Goal: Task Accomplishment & Management: Complete application form

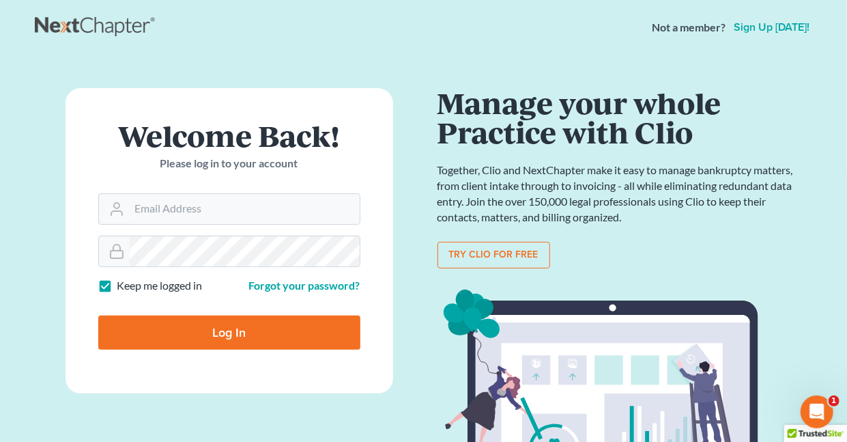
click at [117, 285] on label "Keep me logged in" at bounding box center [159, 286] width 85 height 16
click at [123, 285] on input "Keep me logged in" at bounding box center [127, 282] width 9 height 9
checkbox input "false"
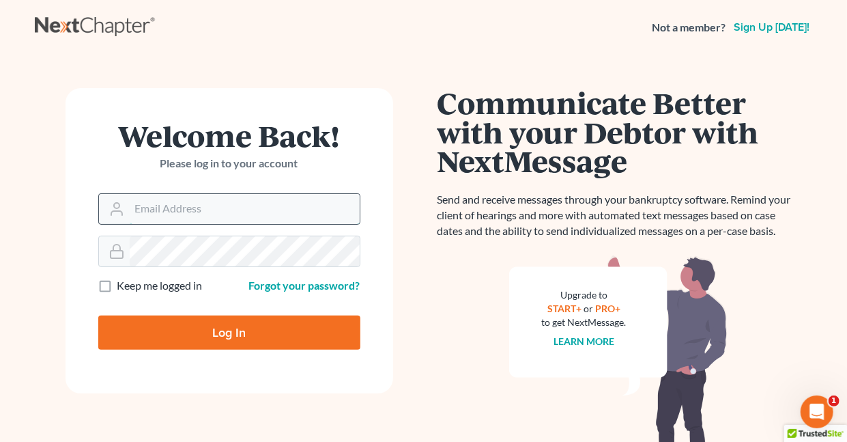
click at [161, 206] on input "Email Address" at bounding box center [245, 209] width 230 height 30
type input "holderesq_jh@bellsouth.net"
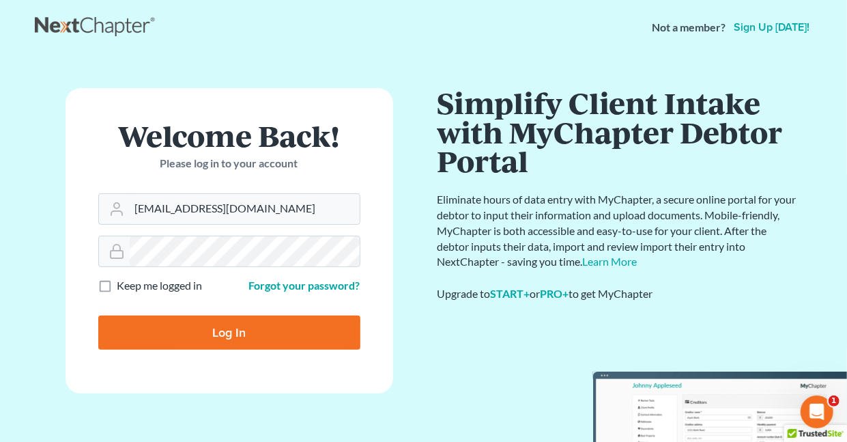
click at [237, 331] on input "Log In" at bounding box center [229, 332] width 262 height 34
type input "Thinking..."
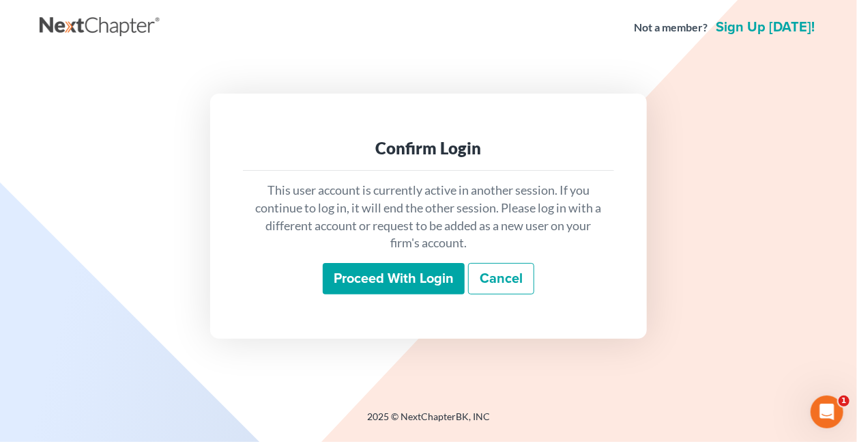
click at [412, 283] on input "Proceed with login" at bounding box center [394, 278] width 142 height 31
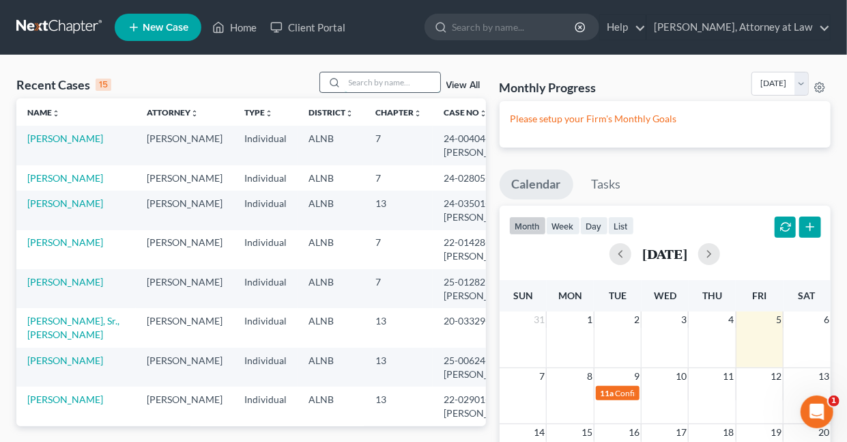
click at [363, 83] on input "search" at bounding box center [393, 82] width 96 height 20
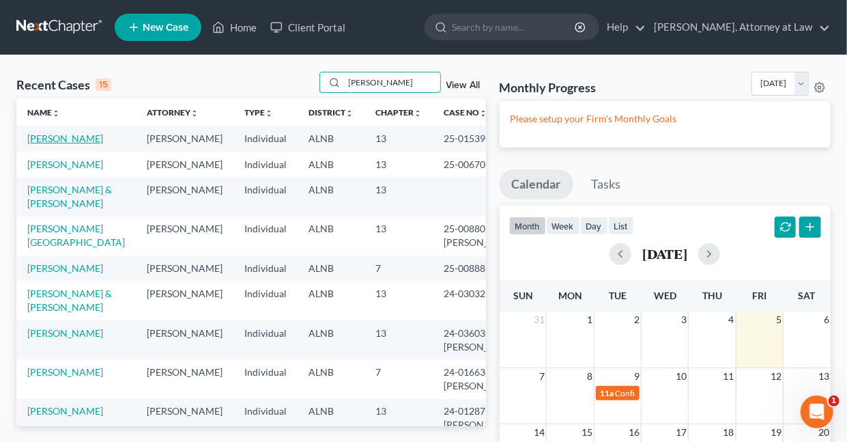
type input "[PERSON_NAME]"
click at [60, 141] on link "Lee, Tona" at bounding box center [65, 138] width 76 height 12
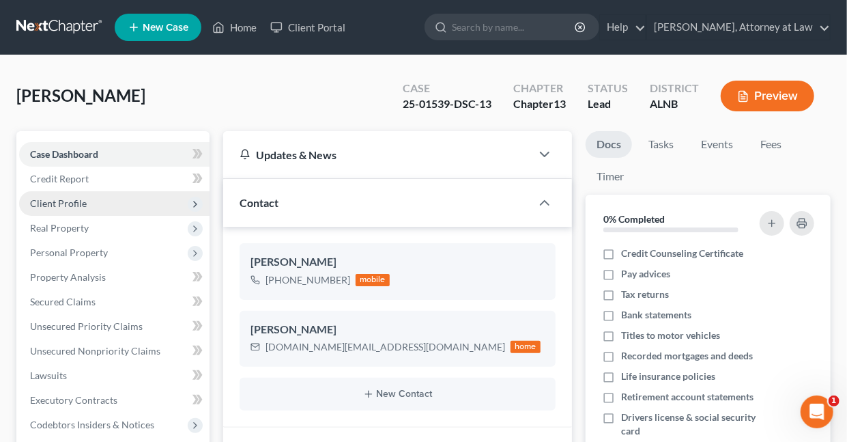
click at [62, 202] on span "Client Profile" at bounding box center [58, 203] width 57 height 12
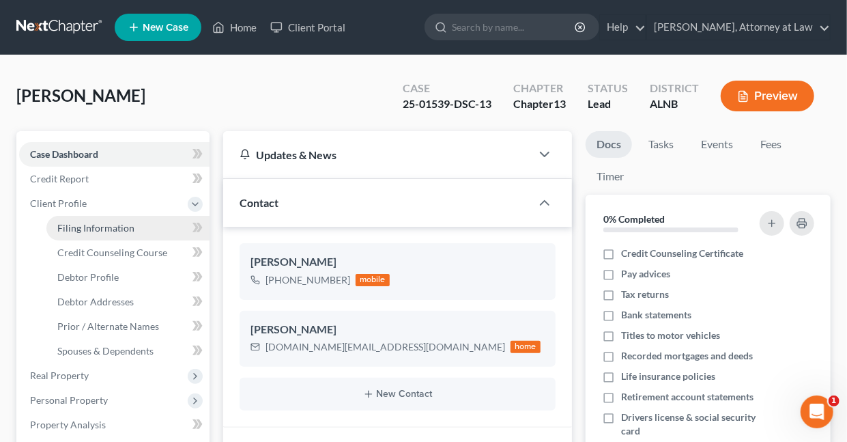
click at [114, 228] on span "Filing Information" at bounding box center [95, 228] width 77 height 12
select select "1"
select select "0"
select select "3"
select select "0"
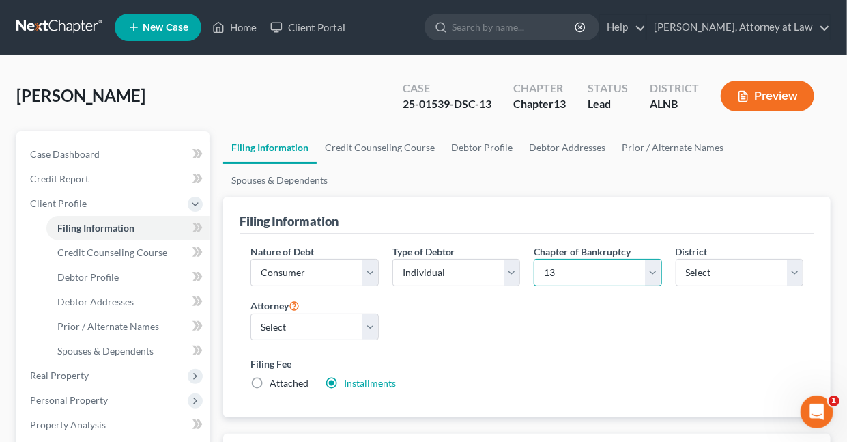
click at [652, 268] on select "Select 7 11 12 13" at bounding box center [598, 272] width 128 height 27
select select "0"
click at [534, 259] on select "Select 7 11 12 13" at bounding box center [598, 272] width 128 height 27
click at [270, 379] on label "Attached" at bounding box center [289, 383] width 39 height 14
click at [275, 379] on input "Attached" at bounding box center [279, 380] width 9 height 9
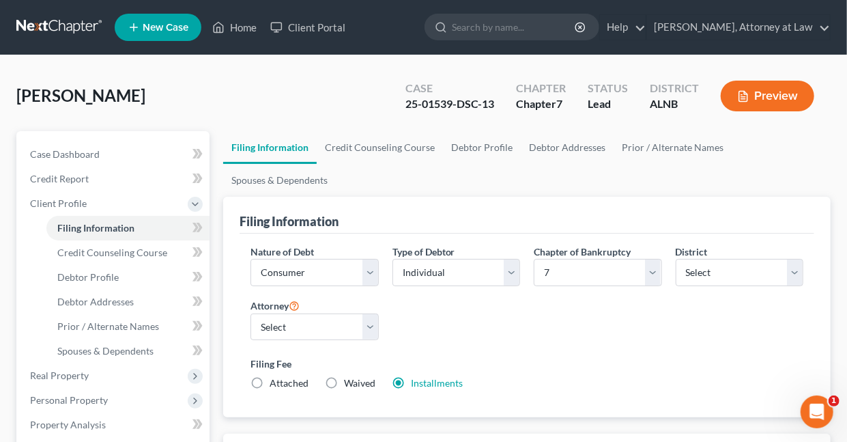
radio input "true"
radio input "false"
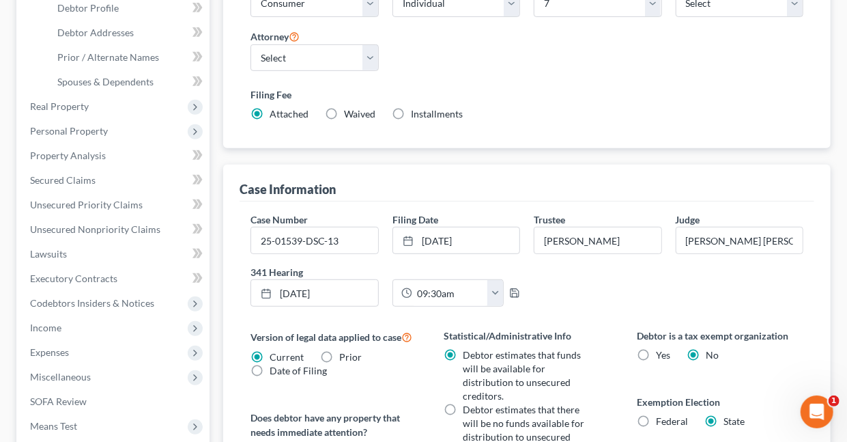
scroll to position [288, 0]
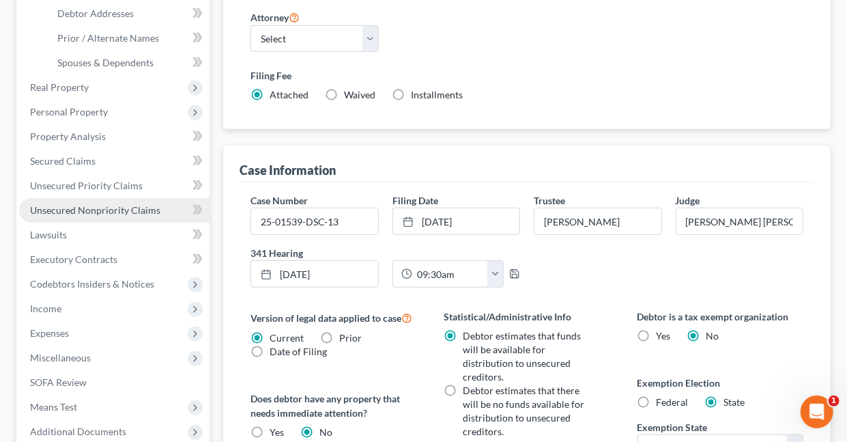
click at [86, 210] on span "Unsecured Nonpriority Claims" at bounding box center [95, 210] width 130 height 12
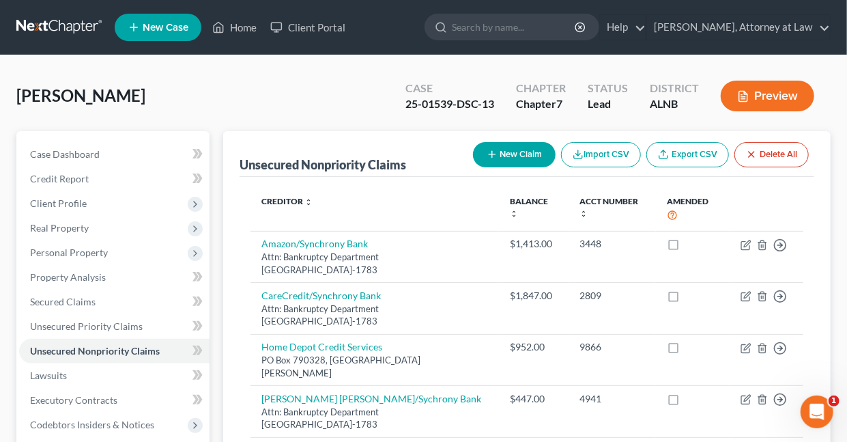
click at [511, 156] on button "New Claim" at bounding box center [514, 154] width 83 height 25
select select "0"
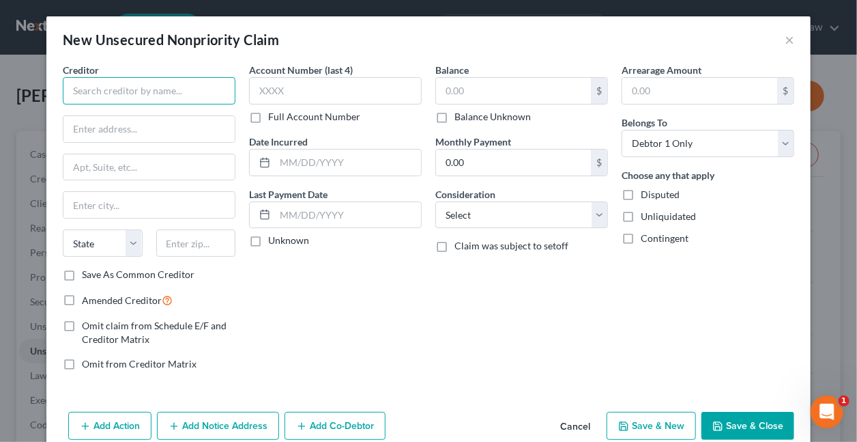
click at [197, 88] on input "text" at bounding box center [149, 90] width 173 height 27
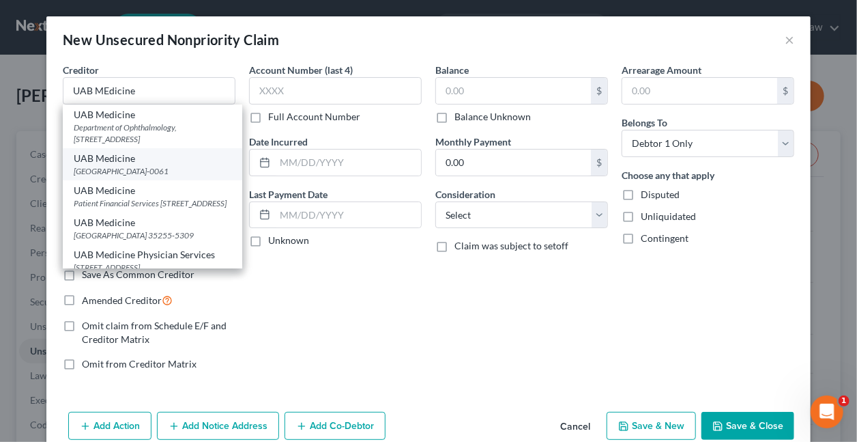
click at [141, 177] on div "PO Box 100061, Atlanta, GA 30348-0061" at bounding box center [153, 171] width 158 height 12
type input "UAB Medicine"
type input "PO Box 100061"
type input "Atlanta"
select select "10"
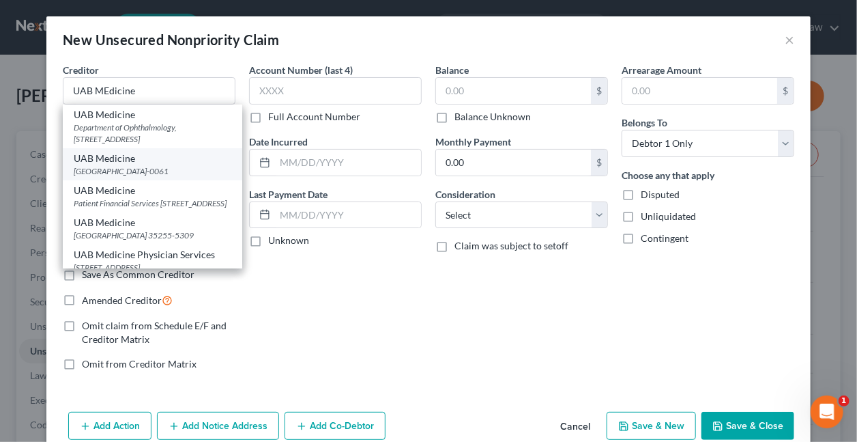
type input "30348-0061"
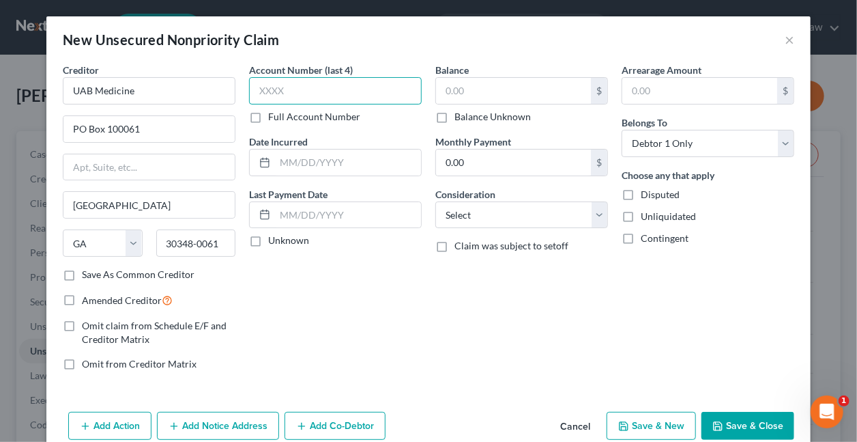
click at [303, 92] on input "text" at bounding box center [335, 90] width 173 height 27
type input "1234"
type input "01/2025"
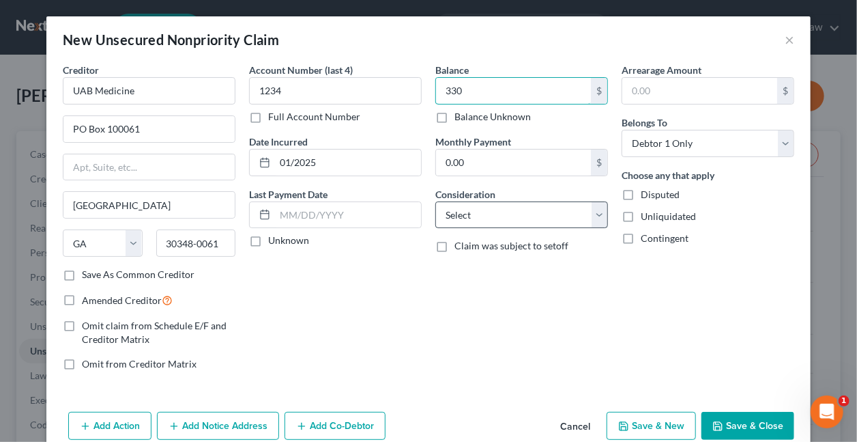
type input "330"
click at [498, 210] on select "Select Cable / Satellite Services Collection Agency Credit Card Debt Debt Couns…" at bounding box center [521, 214] width 173 height 27
select select "9"
click at [435, 201] on select "Select Cable / Satellite Services Collection Agency Credit Card Debt Debt Couns…" at bounding box center [521, 214] width 173 height 27
click at [756, 423] on button "Save & Close" at bounding box center [748, 426] width 93 height 29
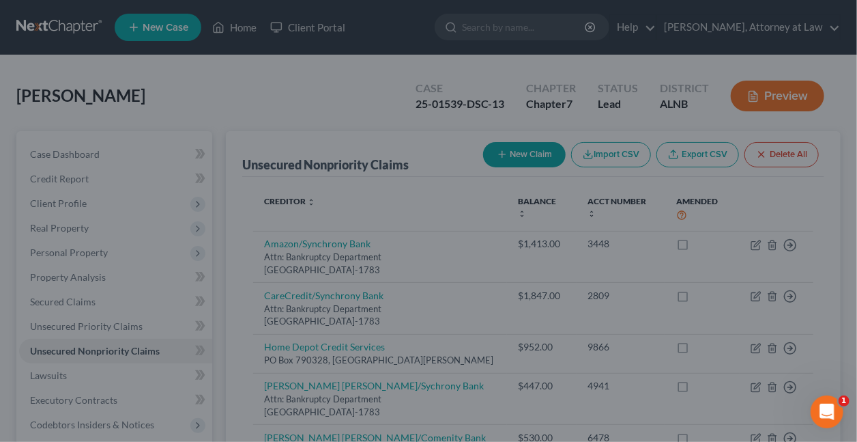
type input "330.00"
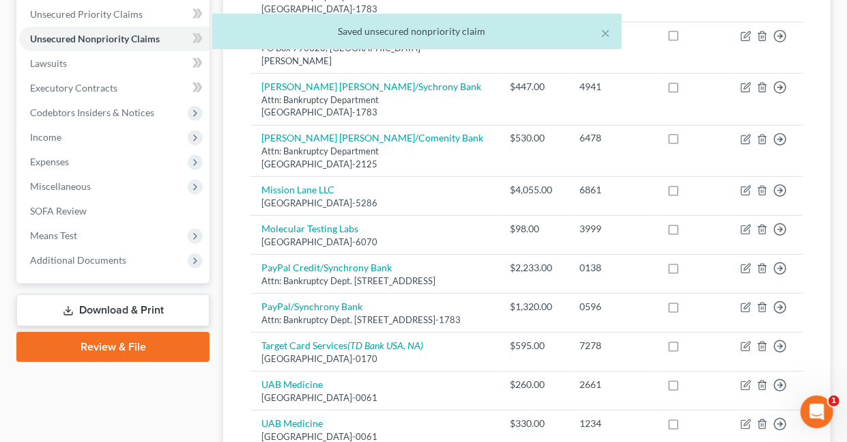
scroll to position [328, 0]
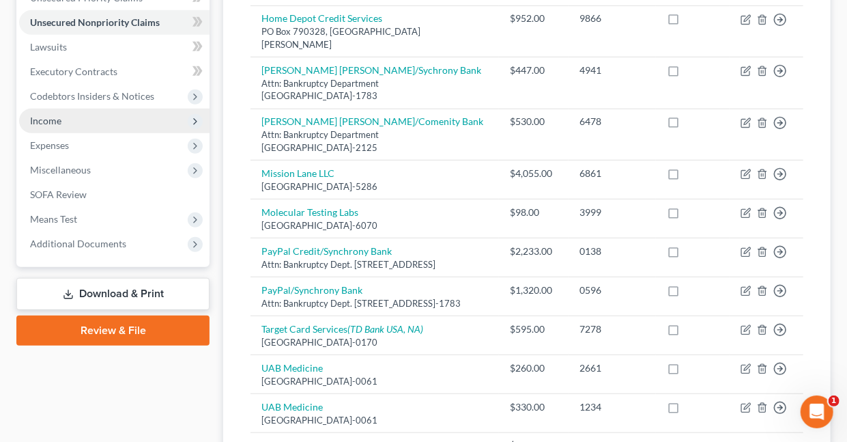
click at [34, 119] on span "Income" at bounding box center [45, 121] width 31 height 12
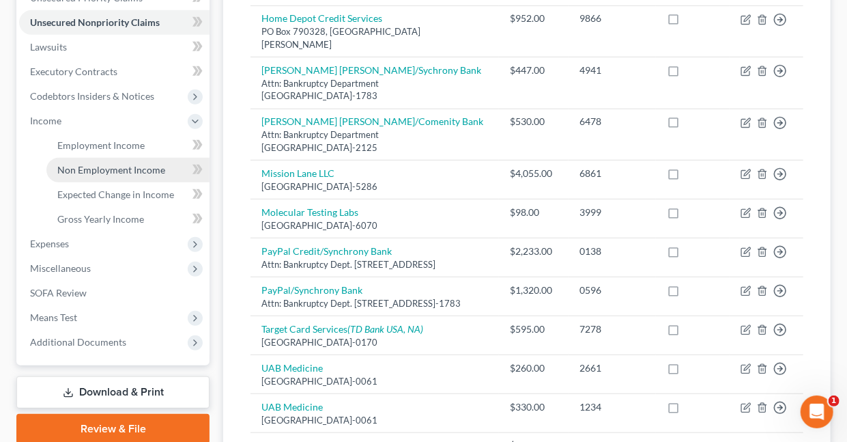
click at [72, 167] on span "Non Employment Income" at bounding box center [111, 170] width 108 height 12
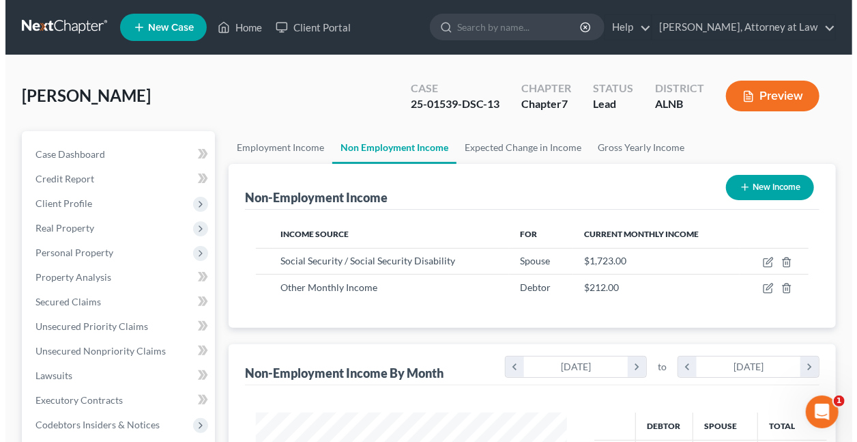
scroll to position [243, 338]
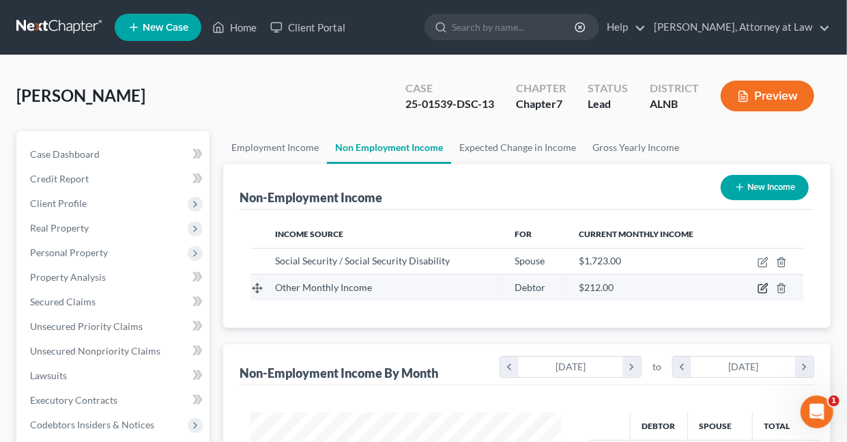
click at [763, 288] on icon "button" at bounding box center [764, 287] width 6 height 6
select select "13"
select select "0"
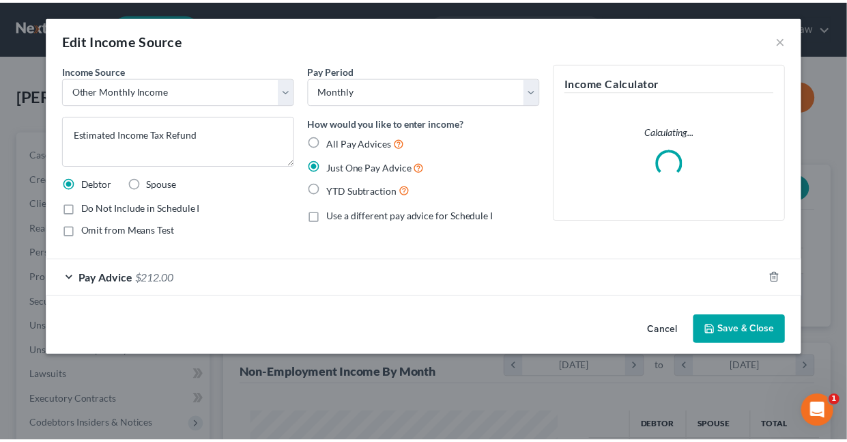
scroll to position [243, 343]
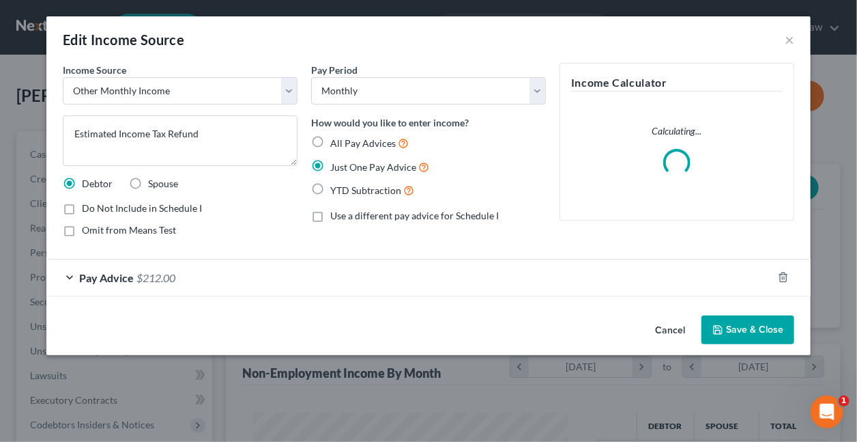
click at [743, 324] on button "Save & Close" at bounding box center [748, 329] width 93 height 29
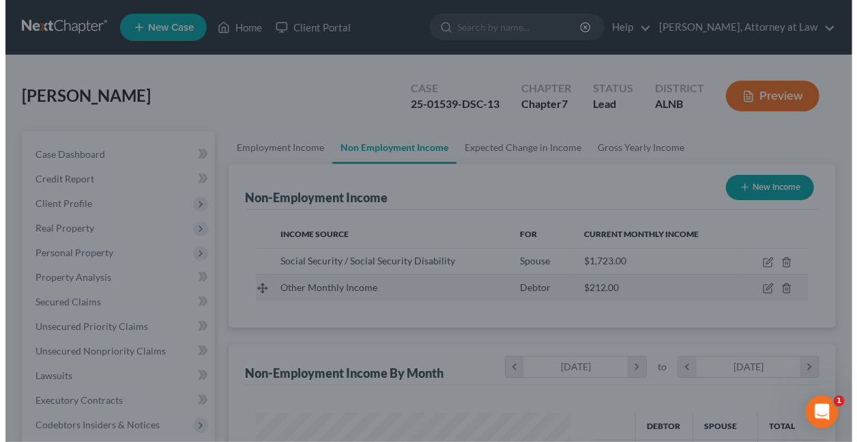
scroll to position [682275, 682180]
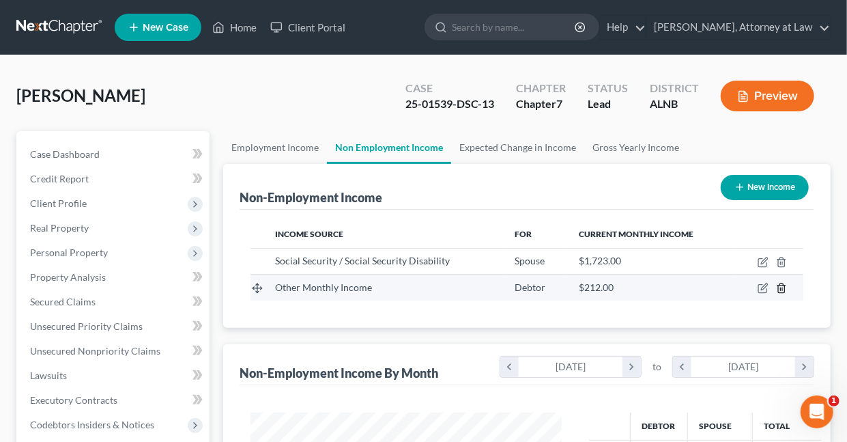
click at [783, 289] on icon "button" at bounding box center [781, 288] width 11 height 11
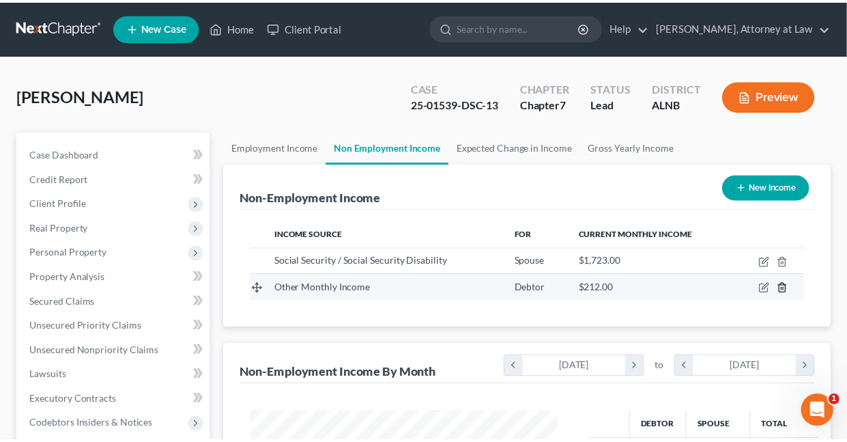
scroll to position [243, 343]
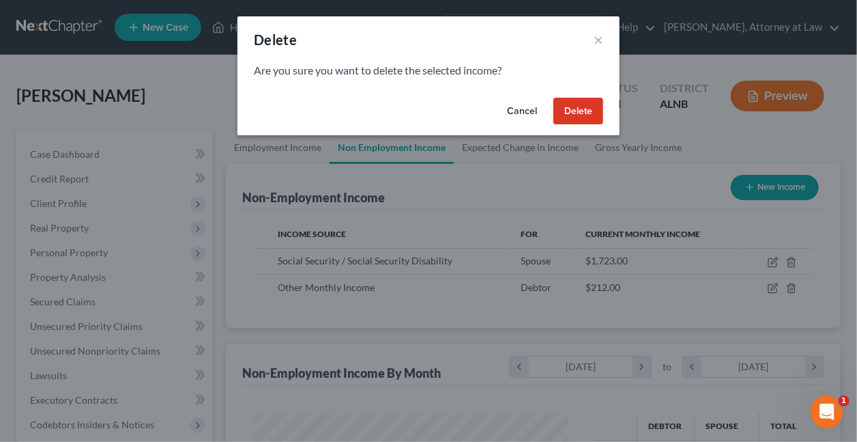
click at [566, 111] on button "Delete" at bounding box center [579, 111] width 50 height 27
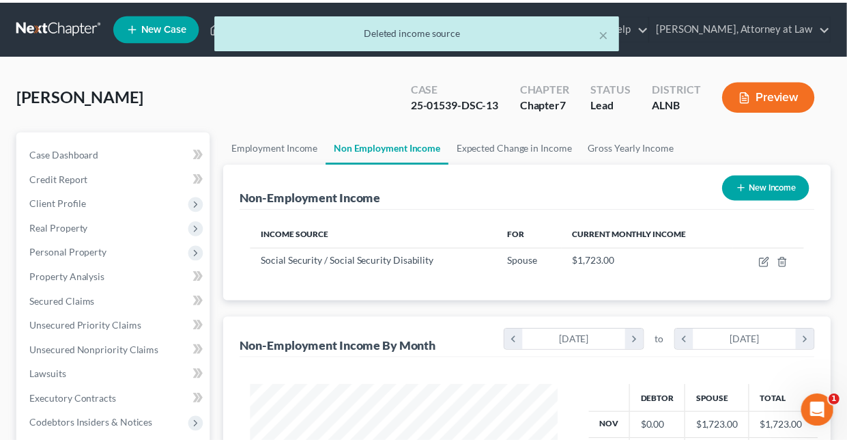
scroll to position [682275, 682180]
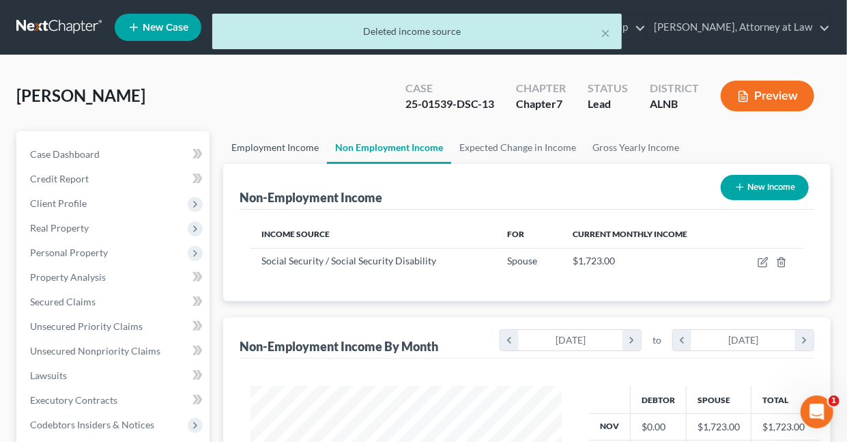
click at [281, 144] on link "Employment Income" at bounding box center [275, 147] width 104 height 33
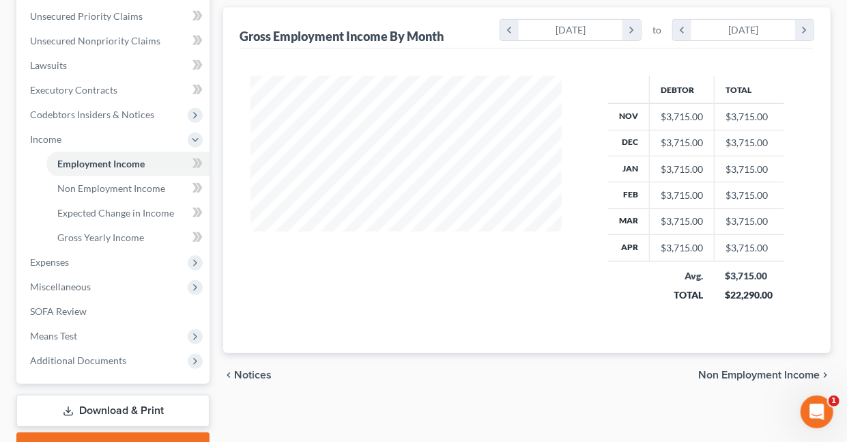
scroll to position [340, 0]
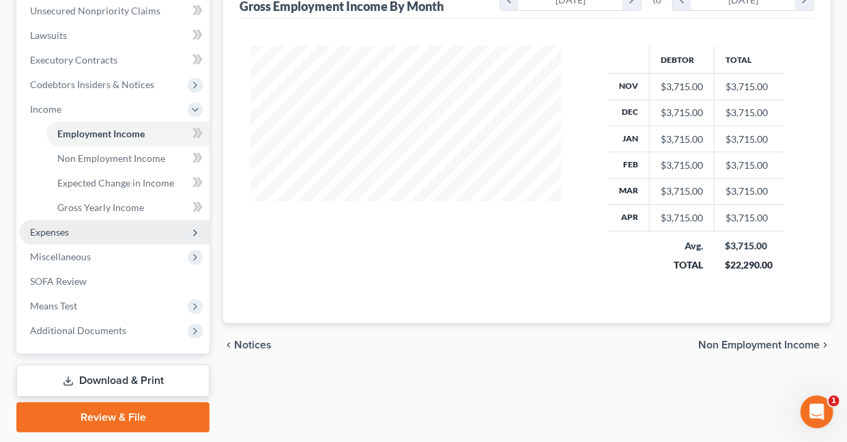
click at [52, 229] on span "Expenses" at bounding box center [49, 232] width 39 height 12
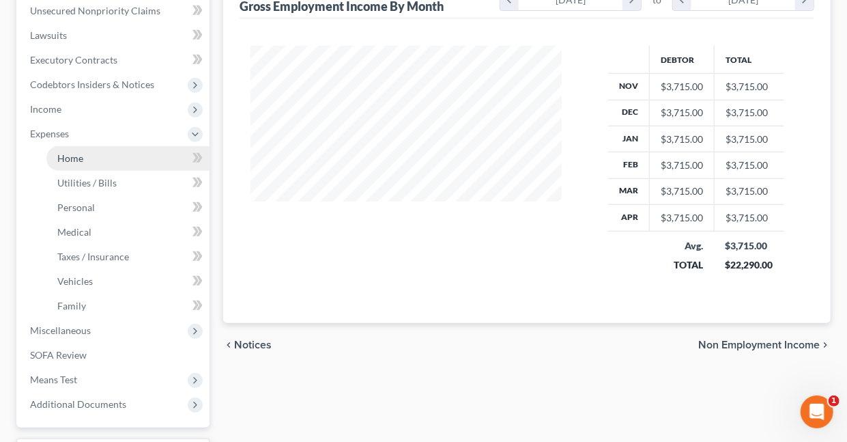
click at [76, 158] on span "Home" at bounding box center [70, 158] width 26 height 12
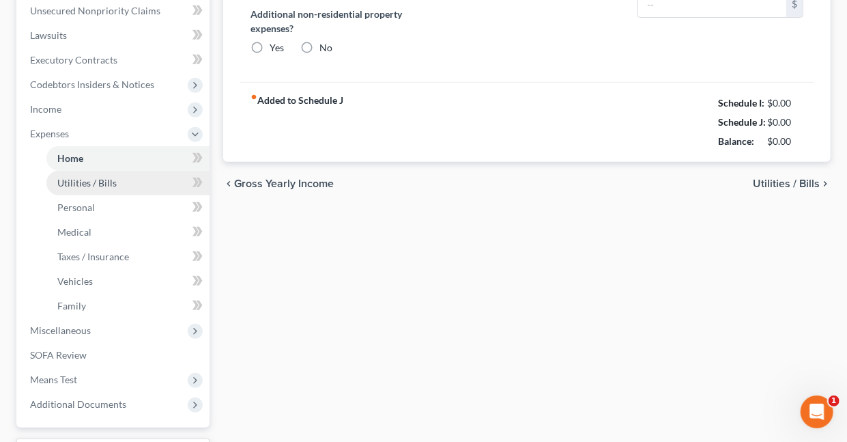
type input "1,781.00"
type input "0.00"
radio input "true"
type input "0.00"
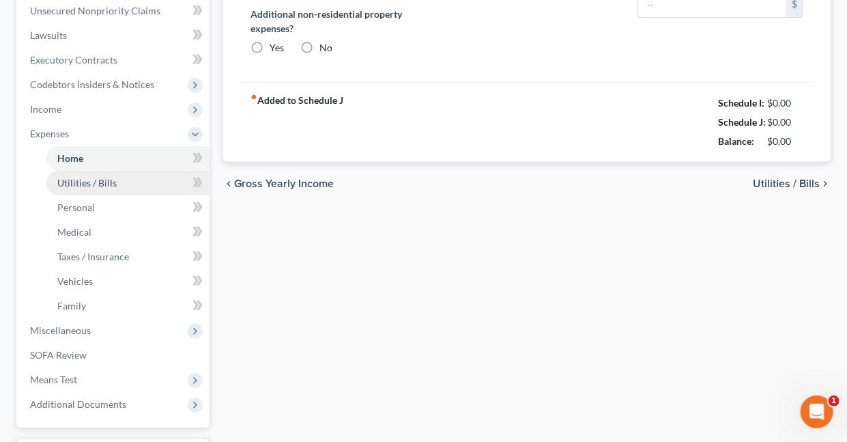
type input "0.00"
type input "120.00"
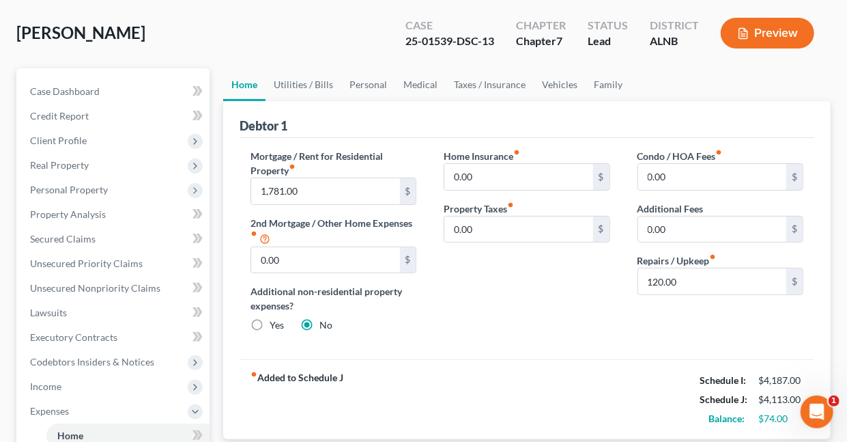
scroll to position [49, 0]
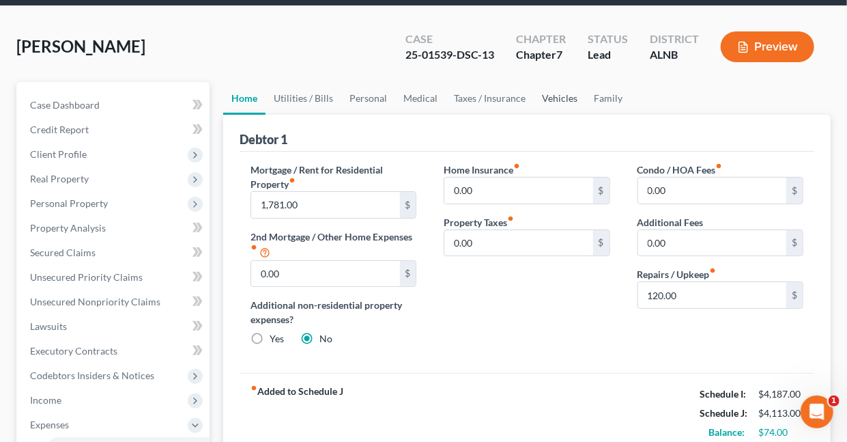
click at [558, 98] on link "Vehicles" at bounding box center [560, 98] width 52 height 33
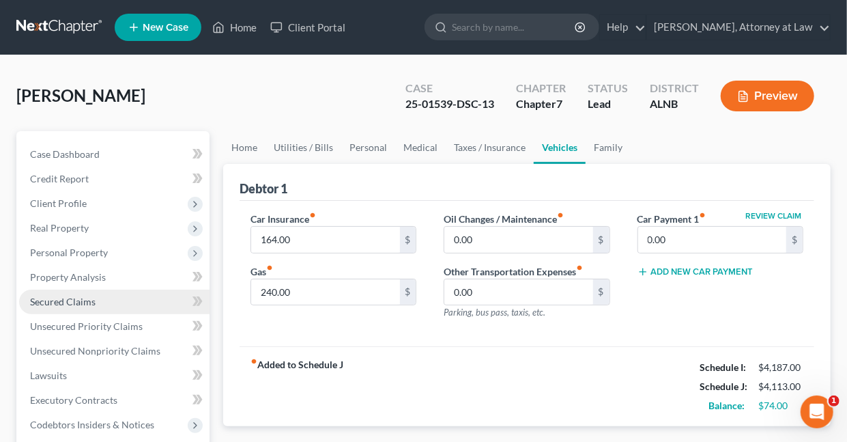
click at [69, 299] on span "Secured Claims" at bounding box center [63, 302] width 66 height 12
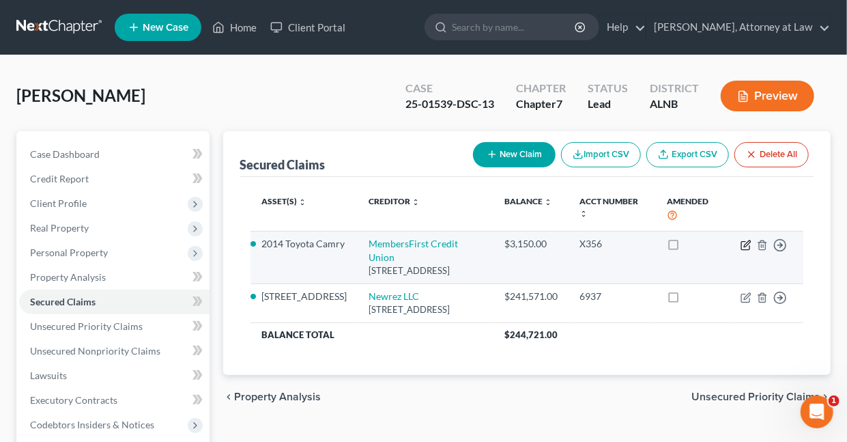
click at [747, 242] on icon "button" at bounding box center [746, 245] width 11 height 11
select select "10"
select select "0"
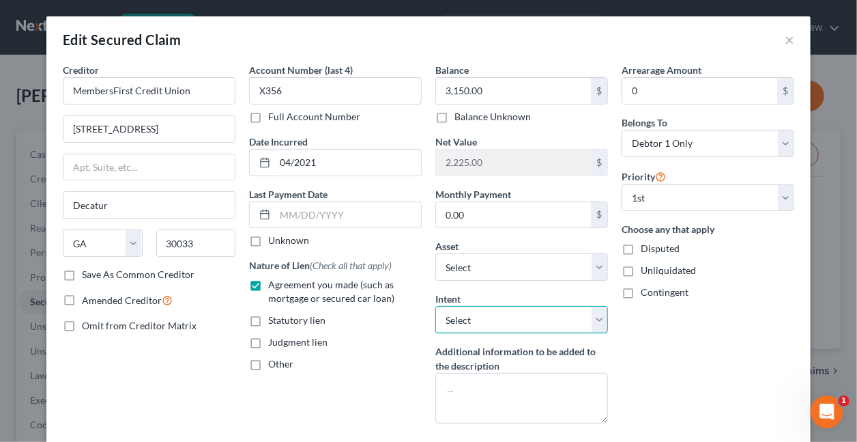
click at [594, 317] on select "Select Surrender Redeem Reaffirm Avoid Other" at bounding box center [521, 319] width 173 height 27
select select "2"
click at [435, 306] on select "Select Surrender Redeem Reaffirm Avoid Other" at bounding box center [521, 319] width 173 height 27
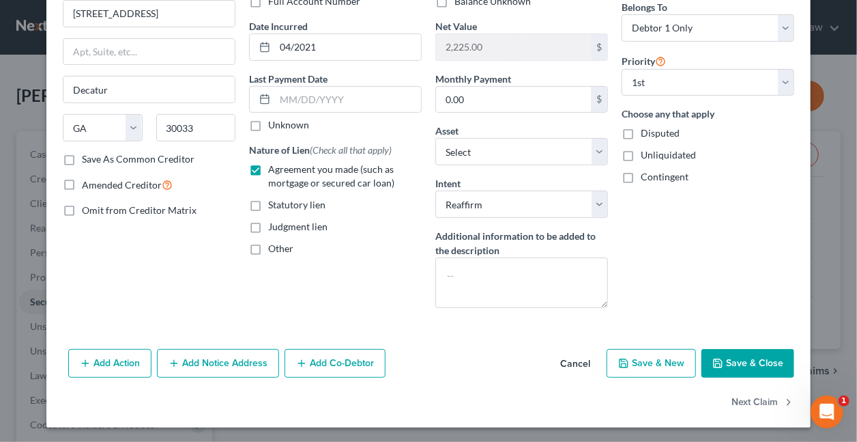
click at [732, 365] on button "Save & Close" at bounding box center [748, 363] width 93 height 29
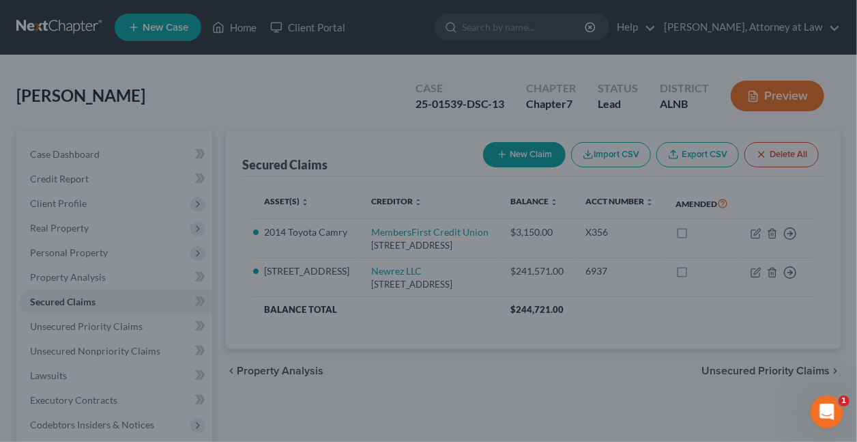
select select "5"
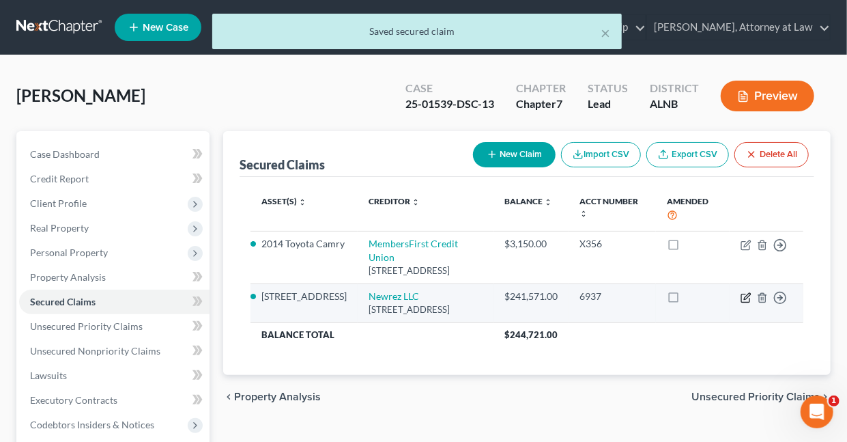
click at [747, 298] on icon "button" at bounding box center [746, 297] width 11 height 11
select select "42"
select select "3"
select select "0"
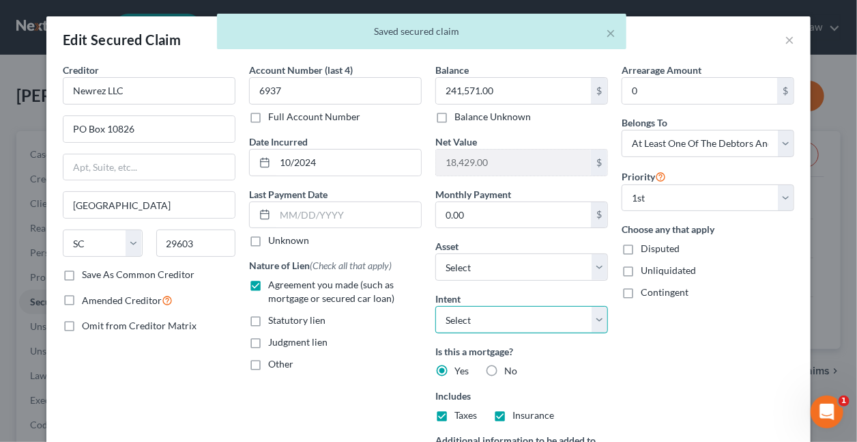
click at [594, 318] on select "Select Surrender Redeem Reaffirm Avoid Other" at bounding box center [521, 319] width 173 height 27
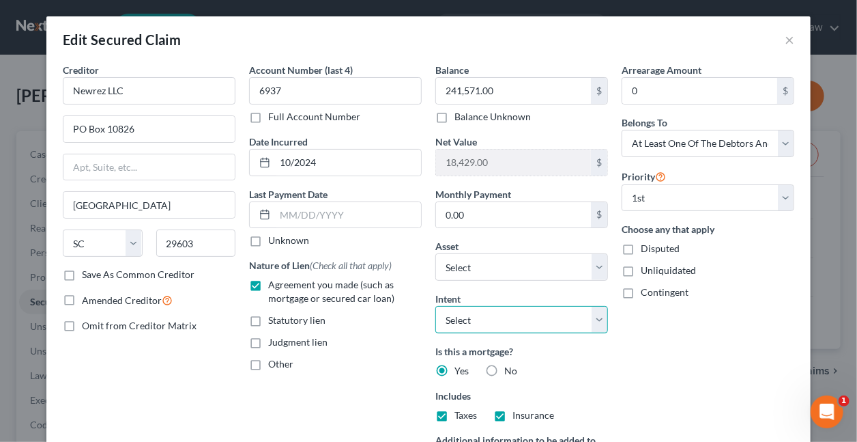
select select "2"
click at [435, 306] on select "Select Surrender Redeem Reaffirm Avoid Other" at bounding box center [521, 319] width 173 height 27
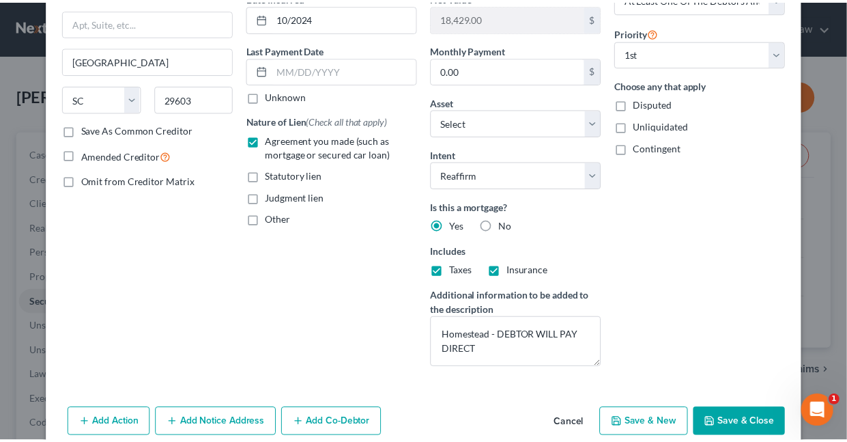
scroll to position [204, 0]
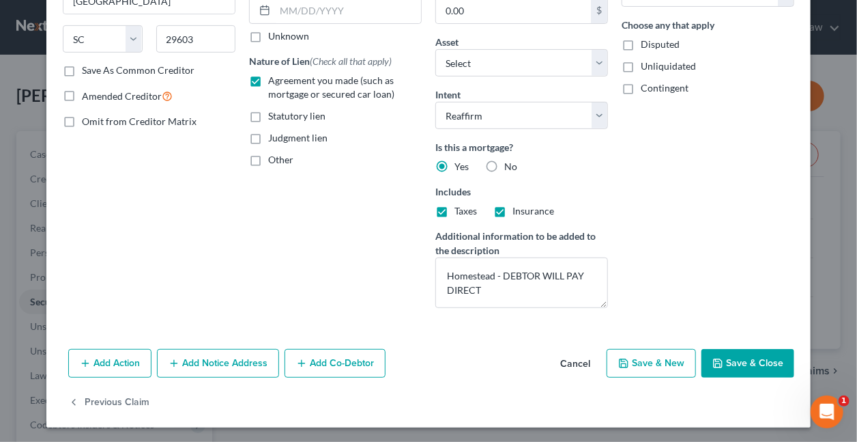
drag, startPoint x: 756, startPoint y: 360, endPoint x: 583, endPoint y: 305, distance: 181.3
click at [618, 306] on div "Edit Secured Claim × Creditor * Newrez LLC PO Box 10826 Greenville State AL AK …" at bounding box center [428, 119] width 764 height 615
click at [500, 285] on textarea "Homestead - DEBTOR WILL PAY DIRECT" at bounding box center [521, 282] width 173 height 51
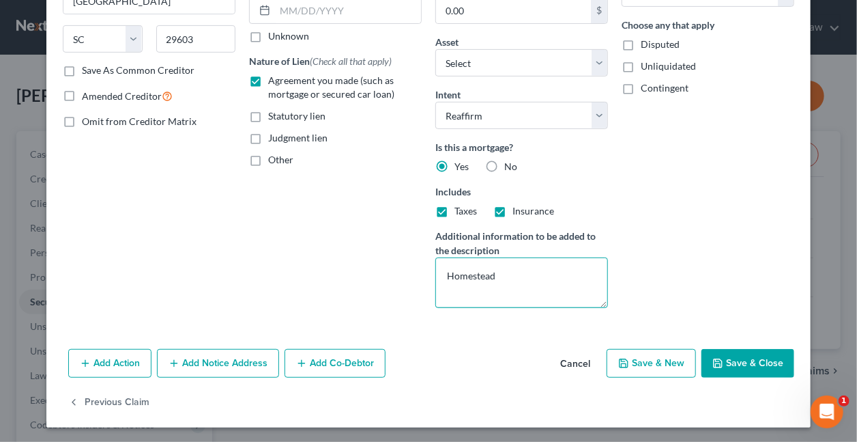
type textarea "Homestead"
click at [769, 359] on button "Save & Close" at bounding box center [748, 363] width 93 height 29
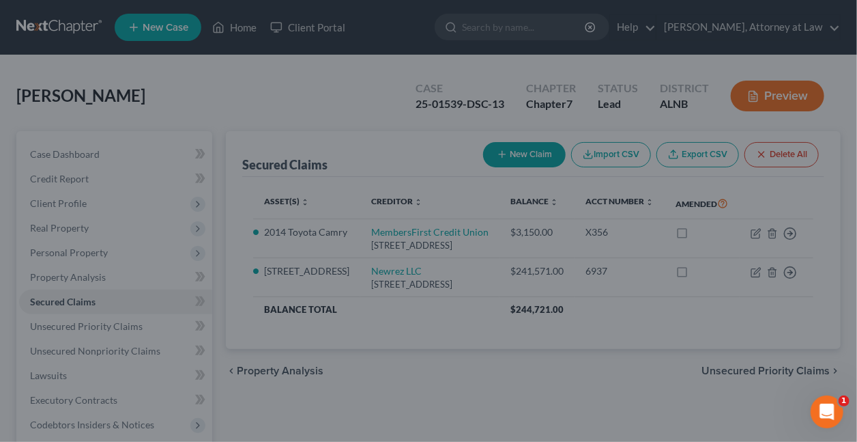
select select "6"
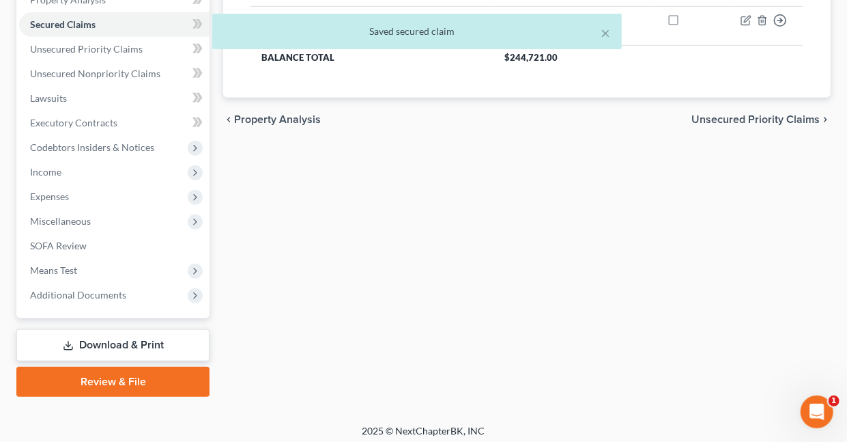
scroll to position [282, 0]
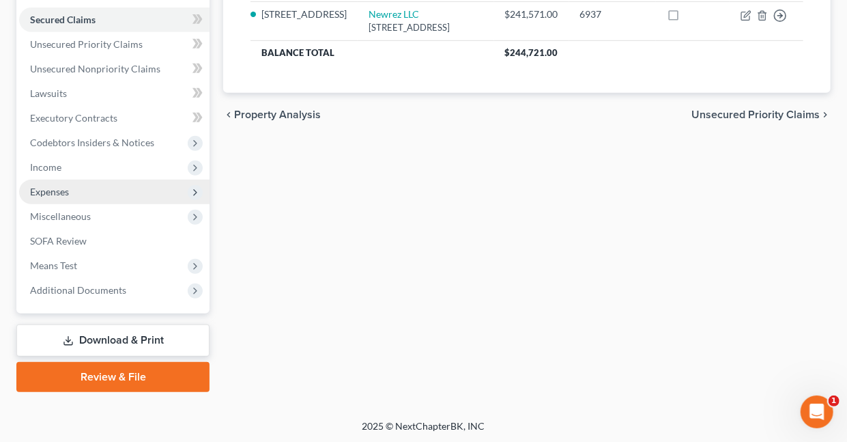
click at [46, 192] on span "Expenses" at bounding box center [49, 192] width 39 height 12
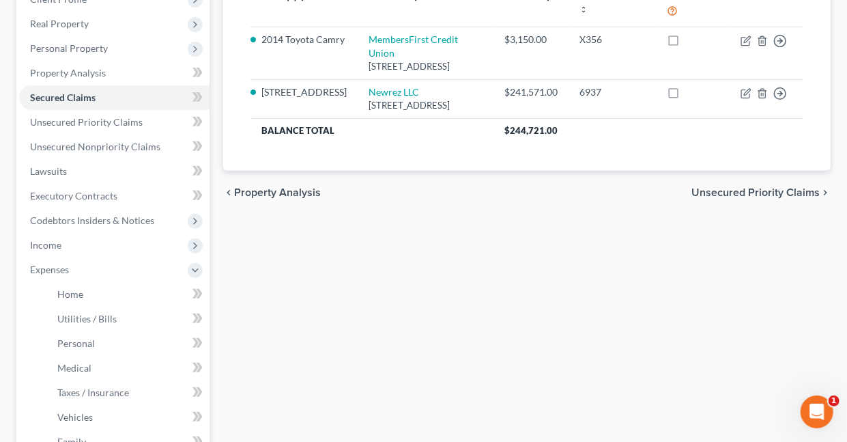
scroll to position [252, 0]
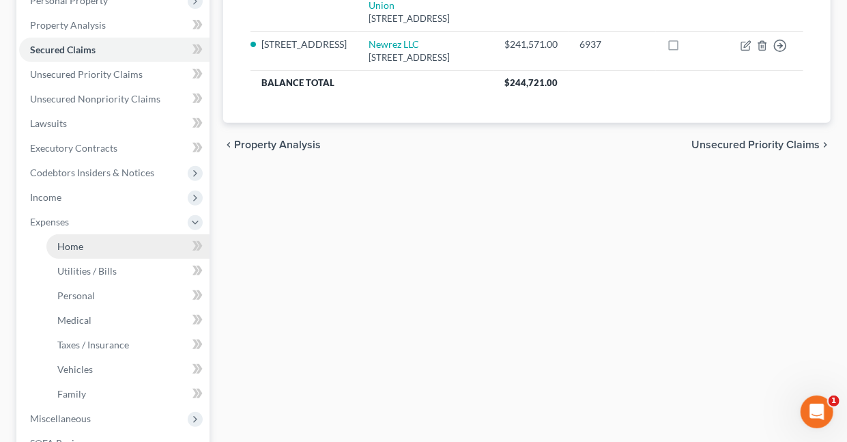
click at [73, 241] on span "Home" at bounding box center [70, 246] width 26 height 12
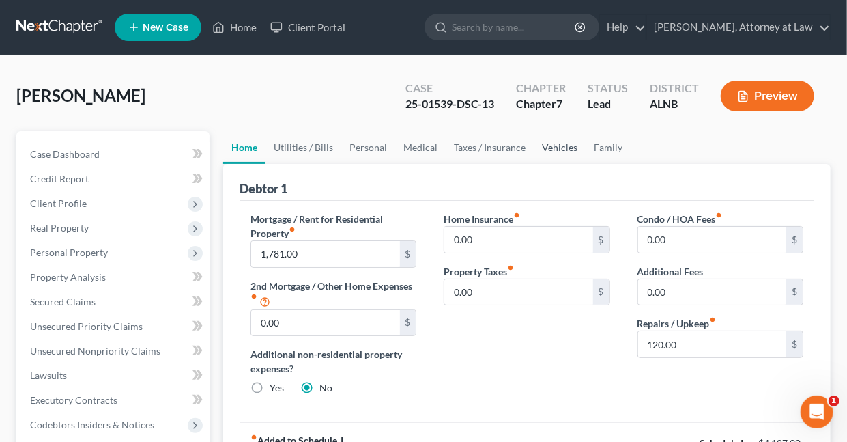
click at [559, 146] on link "Vehicles" at bounding box center [560, 147] width 52 height 33
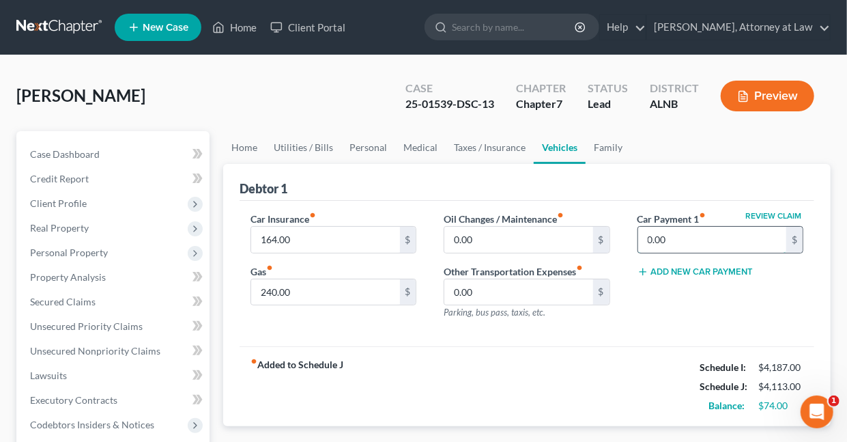
click at [687, 238] on input "0.00" at bounding box center [712, 240] width 148 height 26
type input "1"
type input "220"
click at [309, 148] on link "Utilities / Bills" at bounding box center [303, 147] width 76 height 33
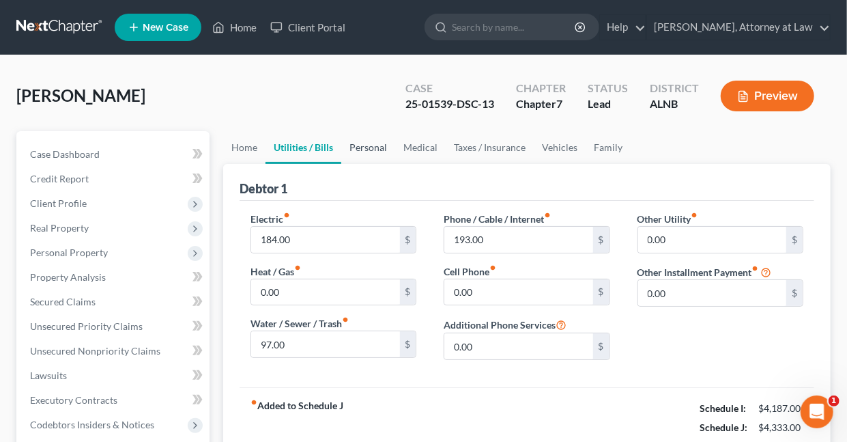
click at [356, 146] on link "Personal" at bounding box center [368, 147] width 54 height 33
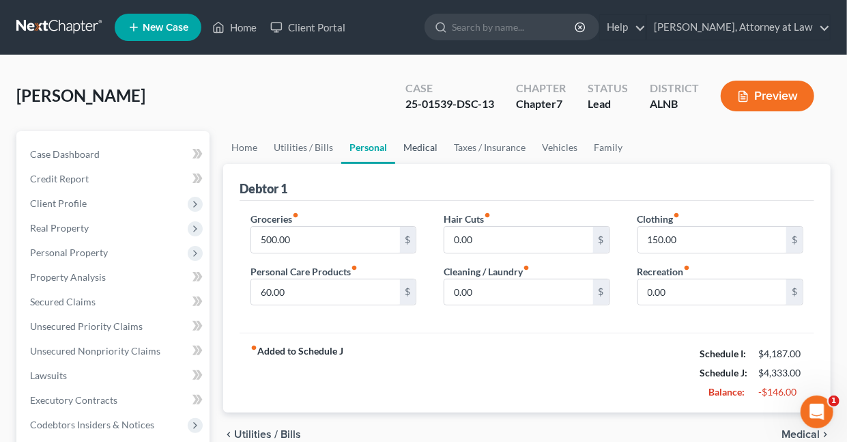
click at [425, 152] on link "Medical" at bounding box center [420, 147] width 51 height 33
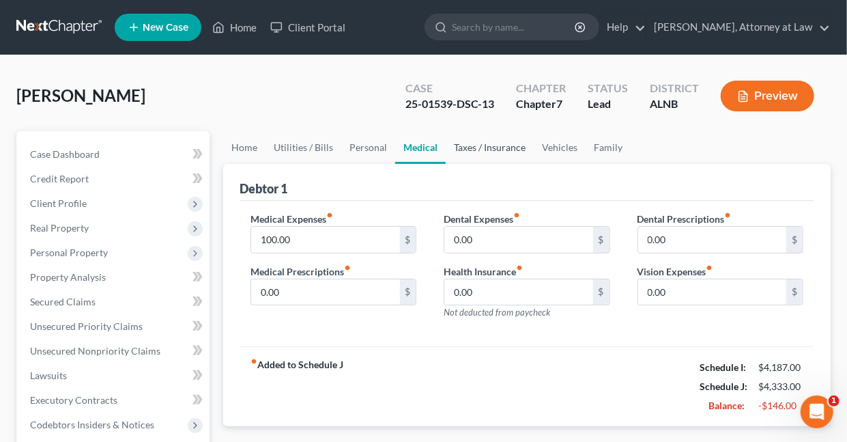
click at [477, 146] on link "Taxes / Insurance" at bounding box center [490, 147] width 88 height 33
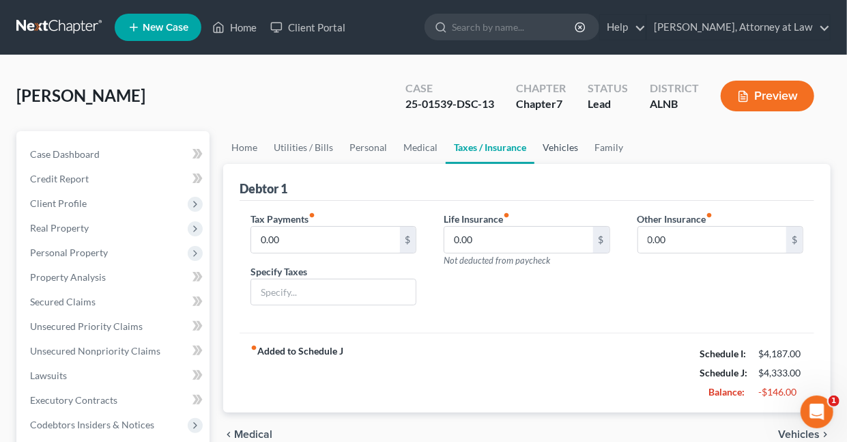
click at [554, 147] on link "Vehicles" at bounding box center [560, 147] width 52 height 33
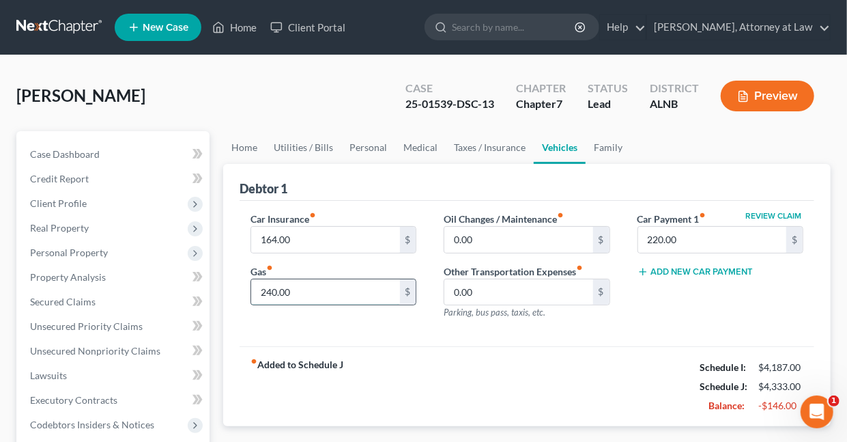
click at [313, 285] on input "240.00" at bounding box center [325, 292] width 148 height 26
type input "140"
click at [245, 141] on link "Home" at bounding box center [244, 147] width 42 height 33
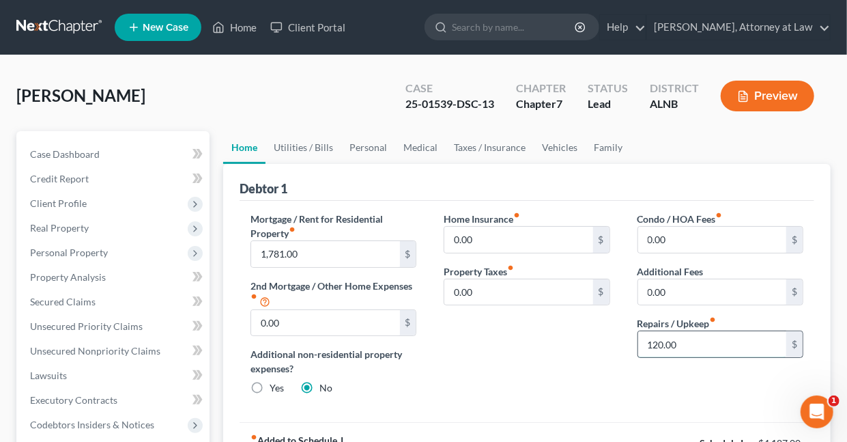
click at [704, 343] on input "120.00" at bounding box center [712, 344] width 148 height 26
click at [557, 143] on link "Vehicles" at bounding box center [560, 147] width 52 height 33
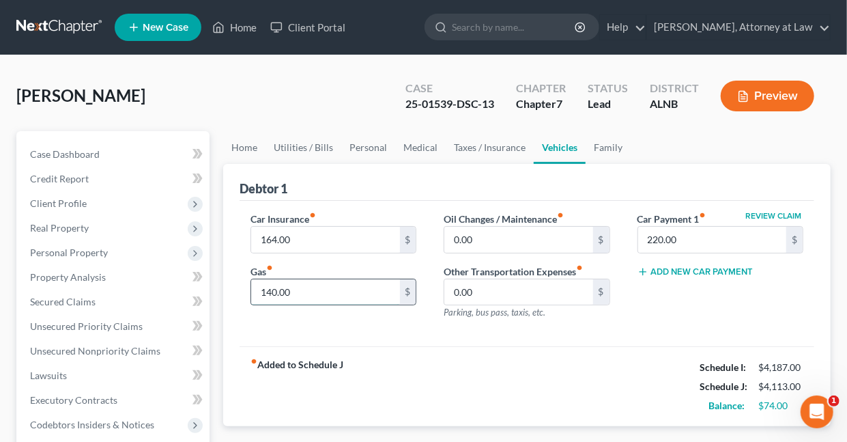
click at [303, 288] on input "140.00" at bounding box center [325, 292] width 148 height 26
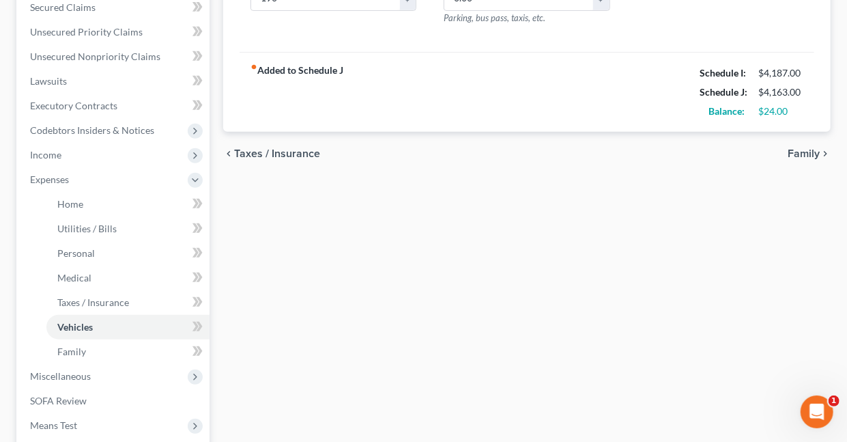
scroll to position [302, 0]
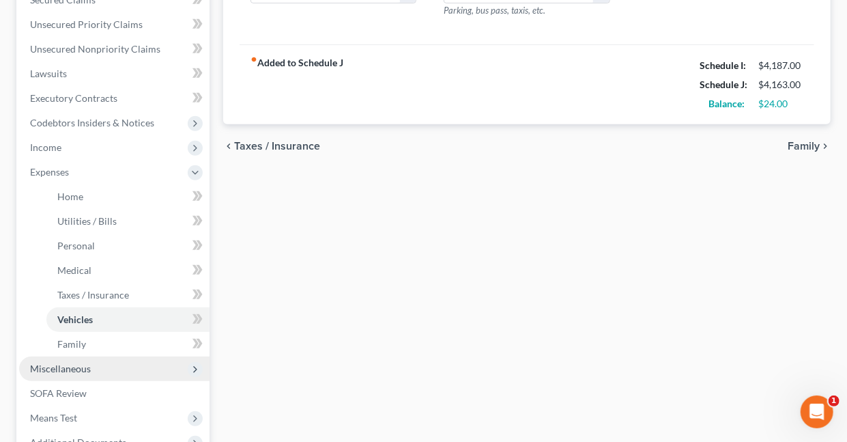
click at [63, 367] on span "Miscellaneous" at bounding box center [60, 368] width 61 height 12
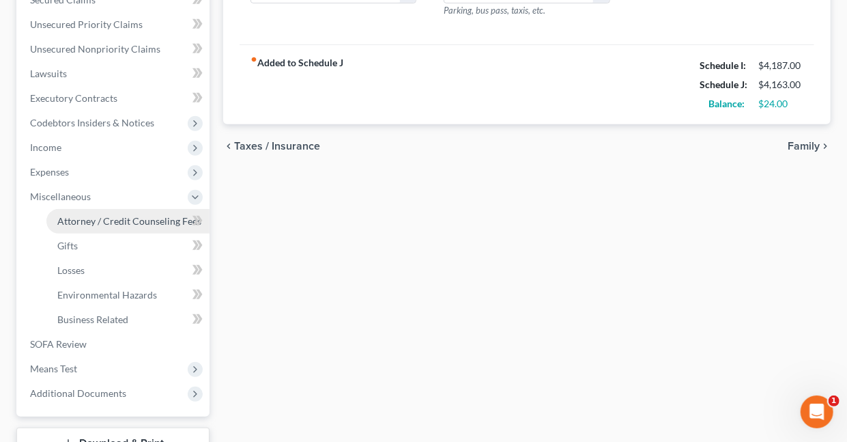
click at [80, 220] on span "Attorney / Credit Counseling Fees" at bounding box center [129, 221] width 144 height 12
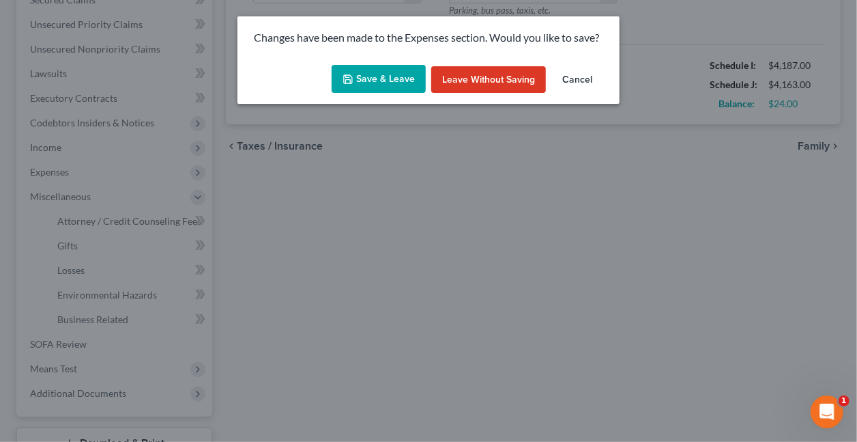
click at [390, 79] on button "Save & Leave" at bounding box center [379, 79] width 94 height 29
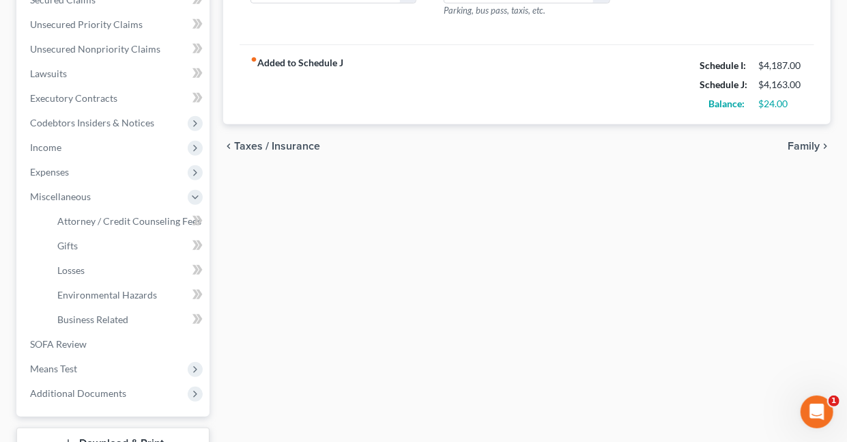
type input "190.00"
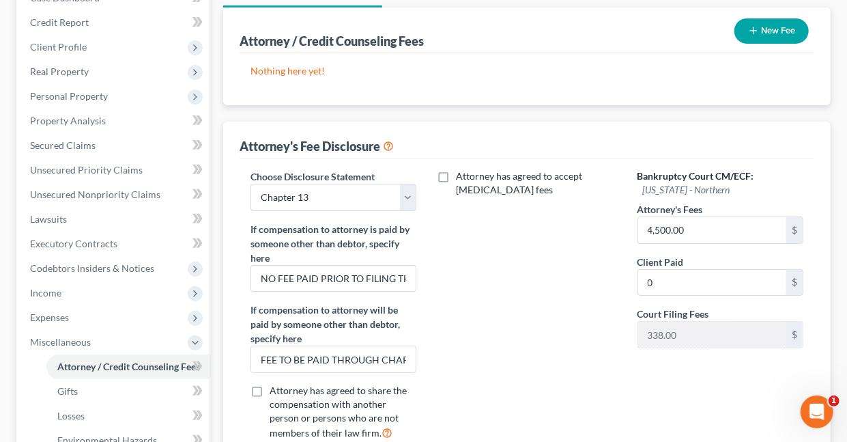
scroll to position [162, 0]
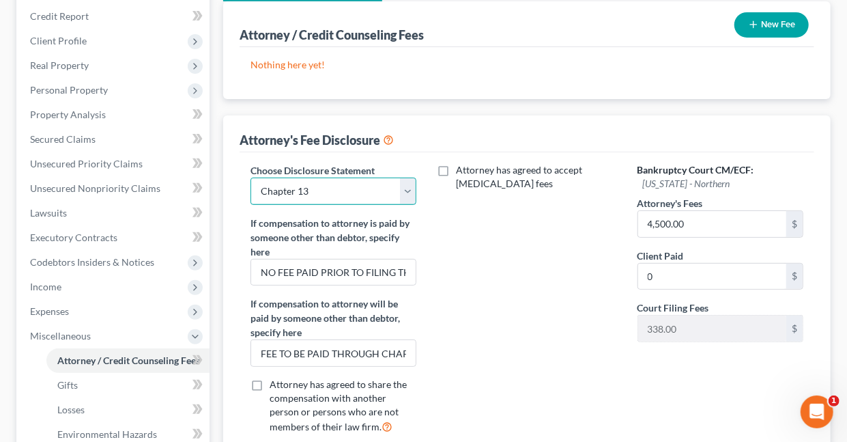
click at [403, 186] on select "Select Chapter 7 Chapter 13" at bounding box center [333, 190] width 166 height 27
select select "0"
click at [250, 177] on select "Select Chapter 7 Chapter 13" at bounding box center [333, 190] width 166 height 27
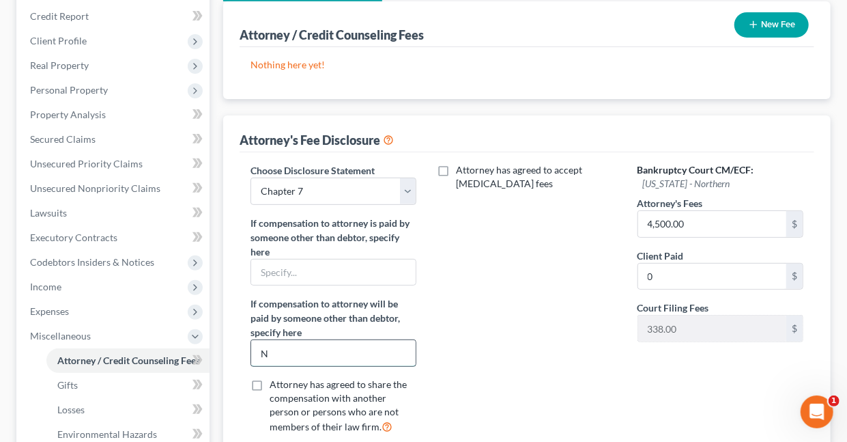
click at [276, 357] on input "N" at bounding box center [333, 353] width 164 height 26
type input "NONE"
click at [706, 223] on input "4,500.00" at bounding box center [712, 224] width 148 height 26
type input "1,200"
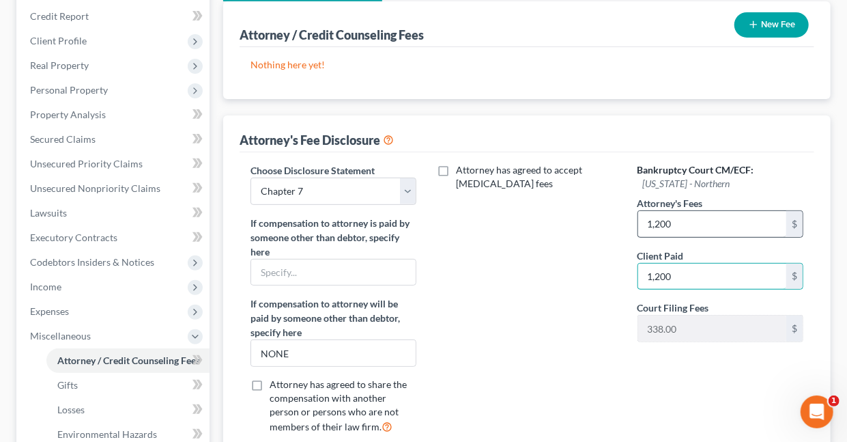
type input "1,200"
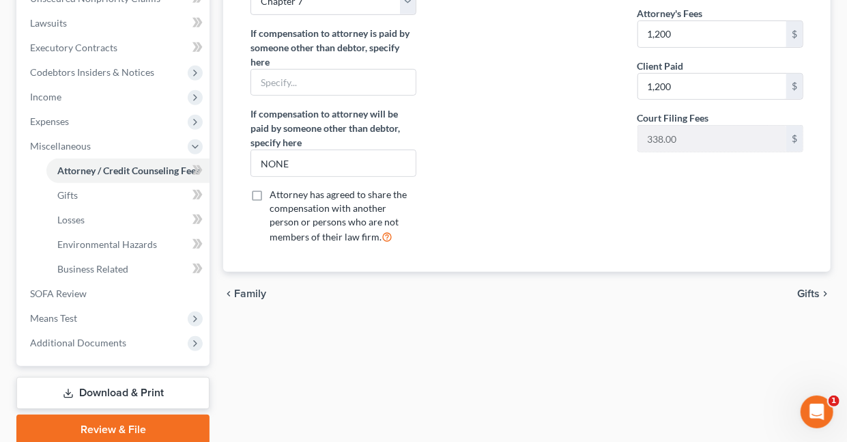
scroll to position [405, 0]
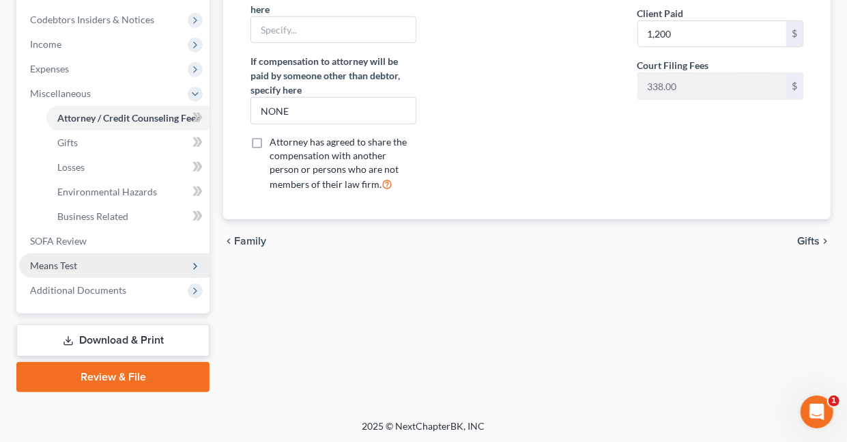
click at [61, 259] on span "Means Test" at bounding box center [53, 265] width 47 height 12
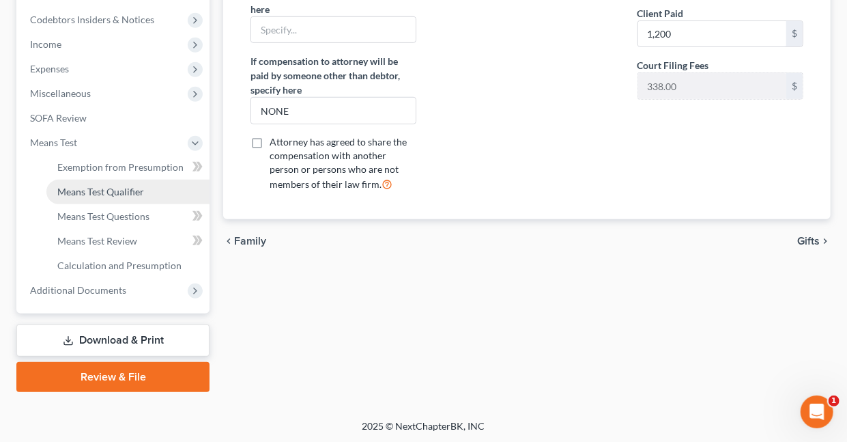
click at [86, 193] on span "Means Test Qualifier" at bounding box center [100, 192] width 87 height 12
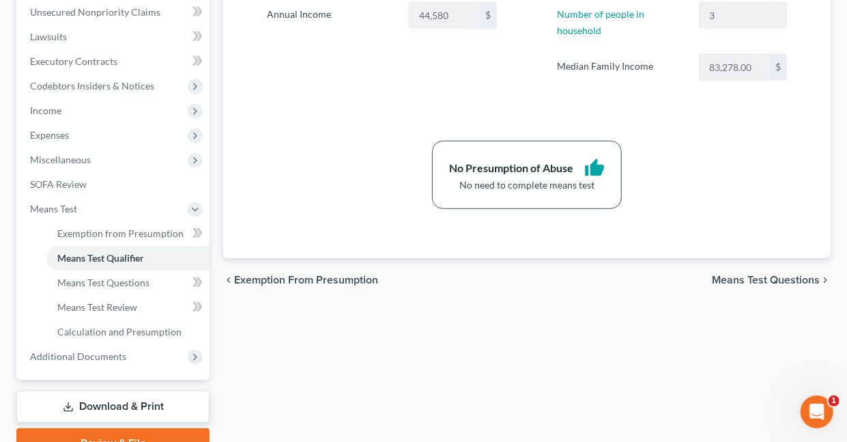
scroll to position [343, 0]
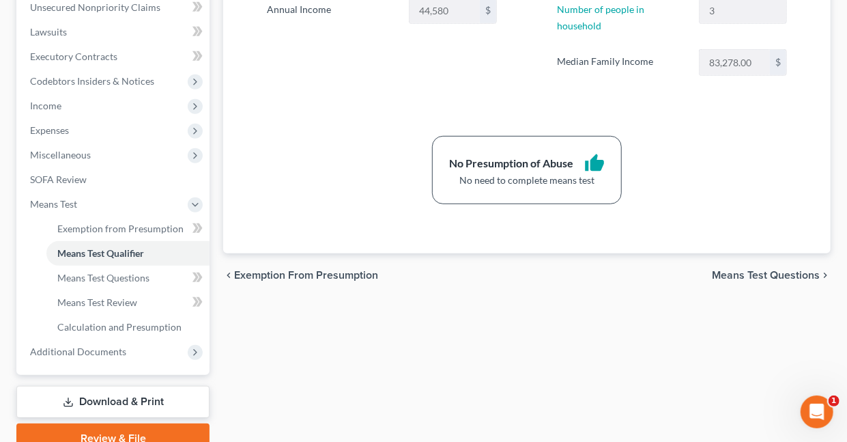
click at [126, 402] on link "Download & Print" at bounding box center [112, 402] width 193 height 32
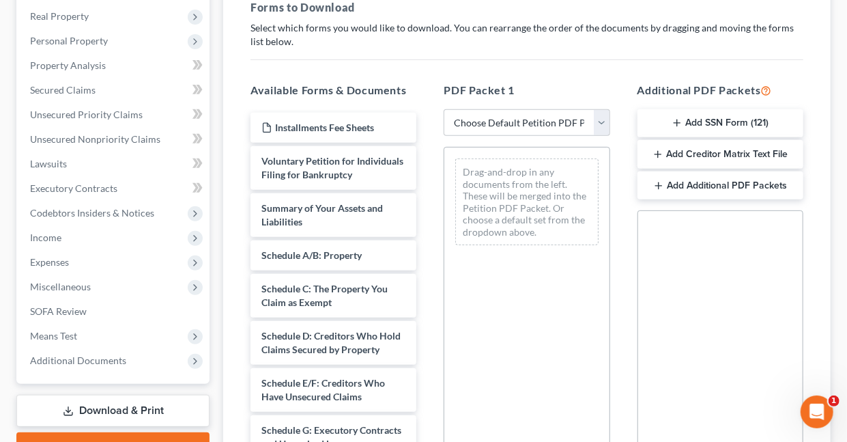
scroll to position [220, 0]
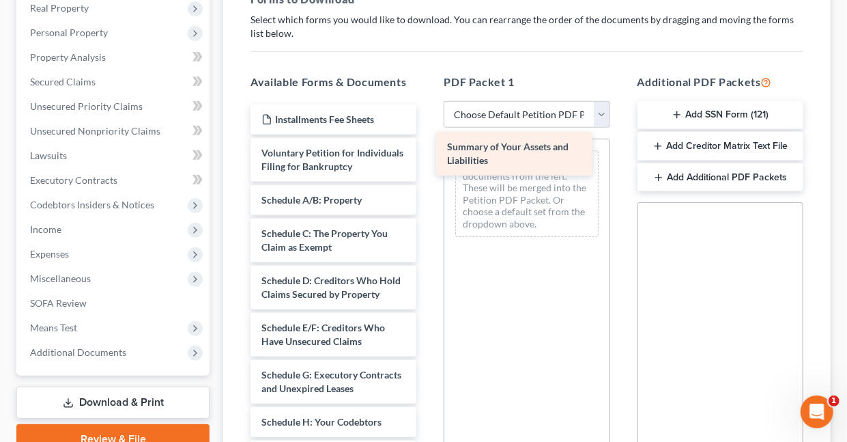
drag, startPoint x: 286, startPoint y: 214, endPoint x: 470, endPoint y: 149, distance: 195.4
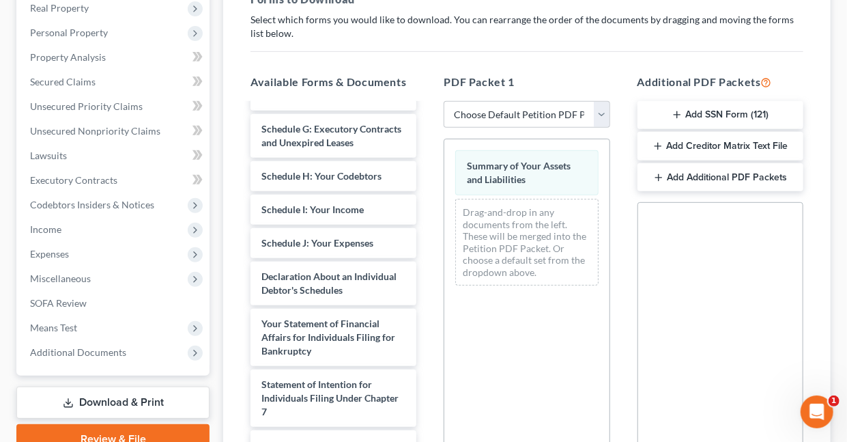
scroll to position [258, 0]
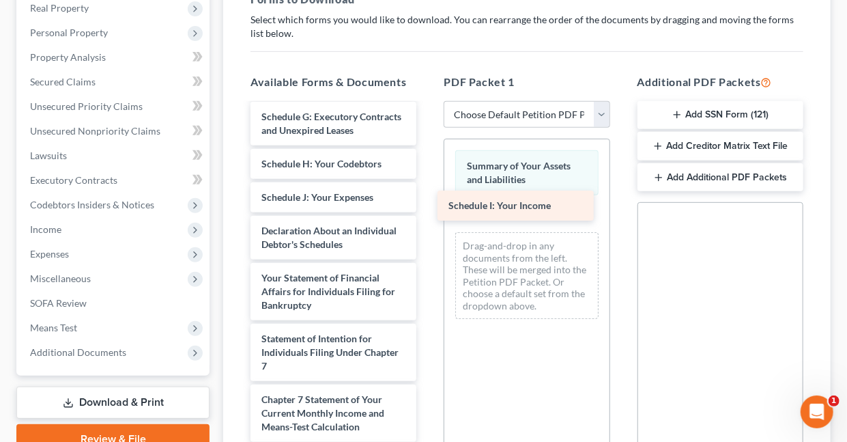
drag, startPoint x: 336, startPoint y: 236, endPoint x: 523, endPoint y: 205, distance: 189.5
click at [427, 205] on div "Schedule I: Your Income Installments Fee Sheets Voluntary Petition for Individu…" at bounding box center [334, 231] width 188 height 770
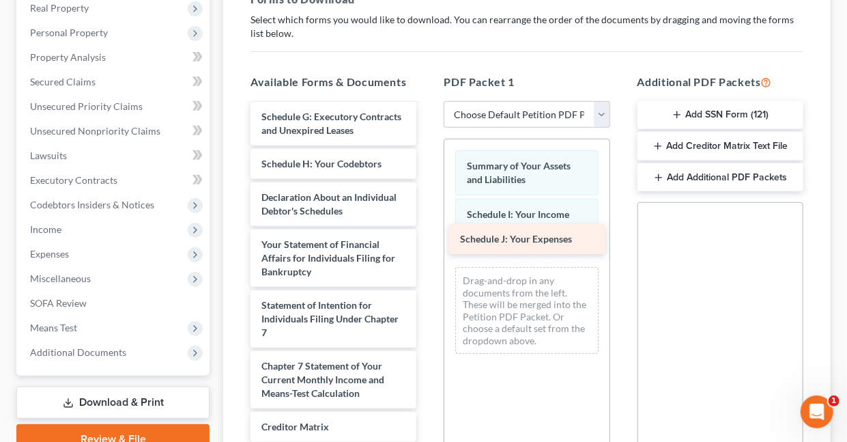
drag, startPoint x: 317, startPoint y: 235, endPoint x: 515, endPoint y: 238, distance: 198.6
click at [427, 238] on div "Schedule J: Your Expenses Installments Fee Sheets Voluntary Petition for Indivi…" at bounding box center [334, 214] width 188 height 736
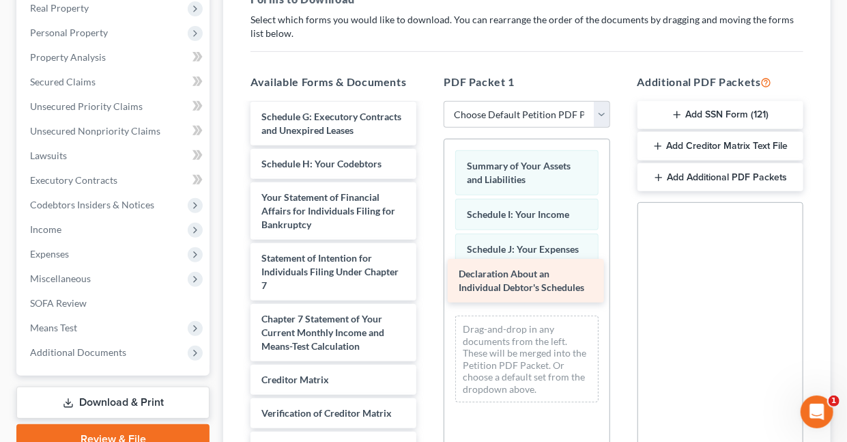
drag, startPoint x: 336, startPoint y: 241, endPoint x: 533, endPoint y: 278, distance: 200.8
click at [427, 278] on div "Declaration About an Individual Debtor's Schedules Installments Fee Sheets Volu…" at bounding box center [334, 190] width 188 height 689
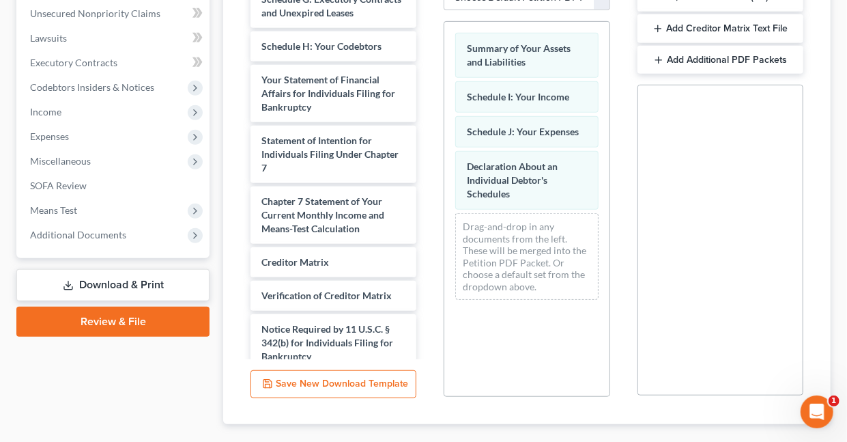
scroll to position [384, 0]
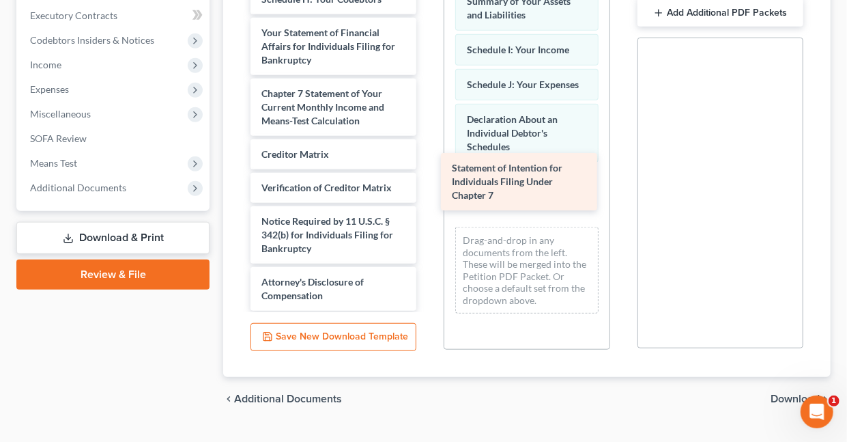
drag, startPoint x: 313, startPoint y: 141, endPoint x: 503, endPoint y: 177, distance: 193.7
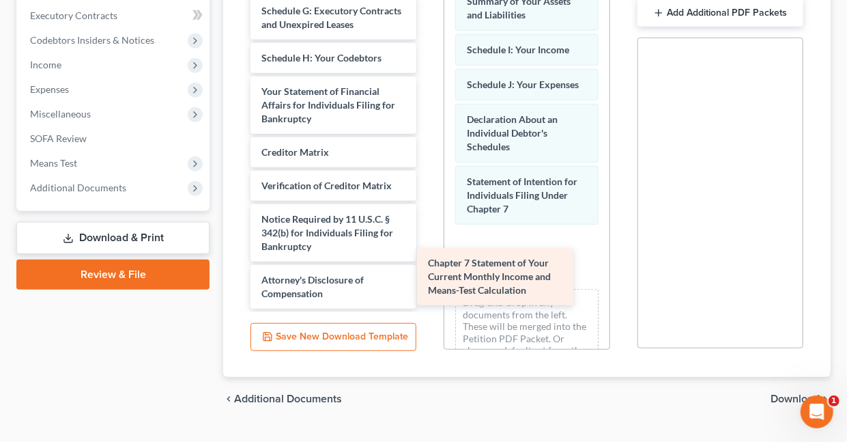
scroll to position [240, 0]
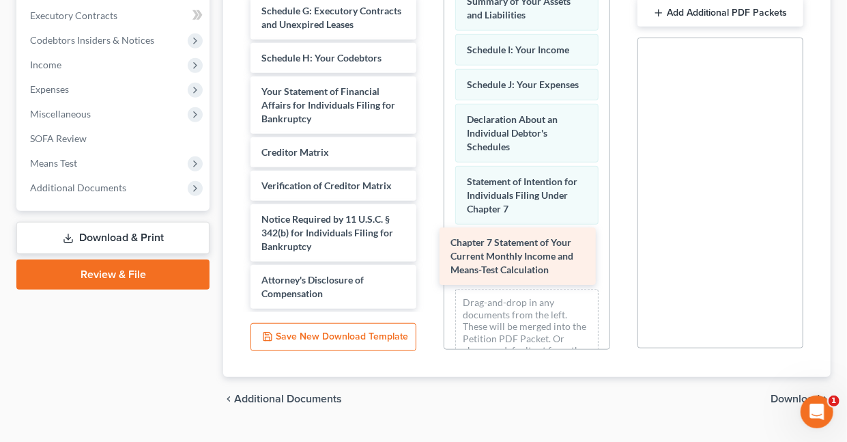
drag, startPoint x: 314, startPoint y: 144, endPoint x: 503, endPoint y: 254, distance: 218.7
click at [427, 254] on div "Chapter 7 Statement of Your Current Monthly Income and Means-Test Calculation I…" at bounding box center [334, 25] width 188 height 568
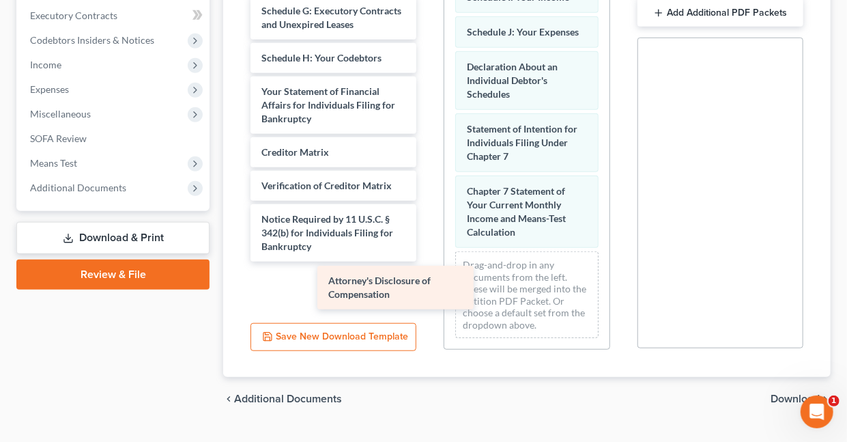
scroll to position [192, 0]
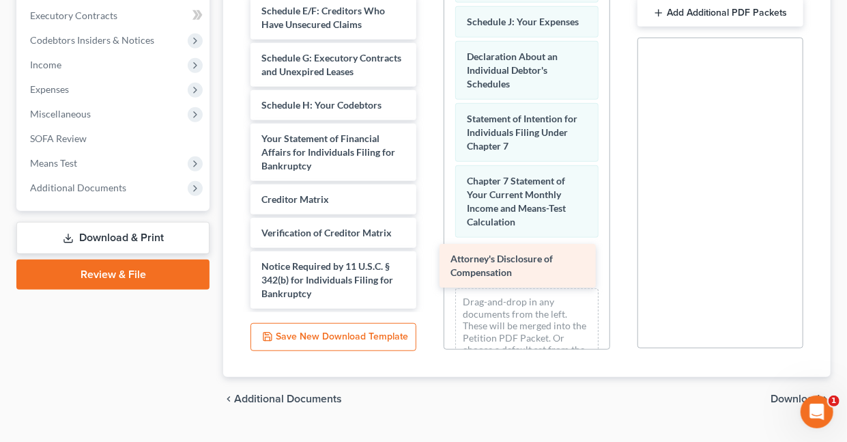
drag, startPoint x: 317, startPoint y: 283, endPoint x: 506, endPoint y: 261, distance: 190.2
click at [427, 261] on div "Attorney's Disclosure of Compensation Installments Fee Sheets Voluntary Petitio…" at bounding box center [334, 48] width 188 height 521
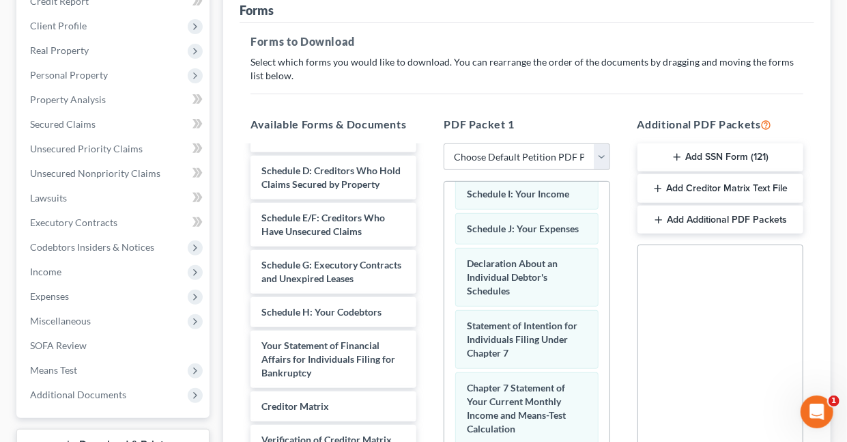
scroll to position [0, 0]
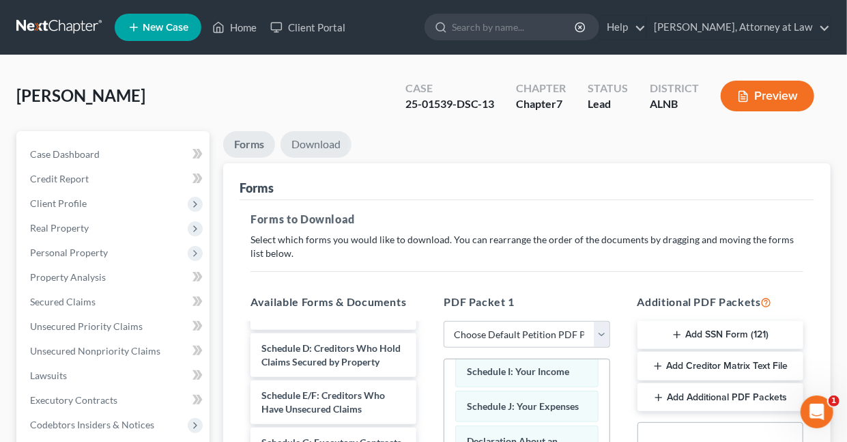
click at [307, 139] on link "Download" at bounding box center [316, 144] width 71 height 27
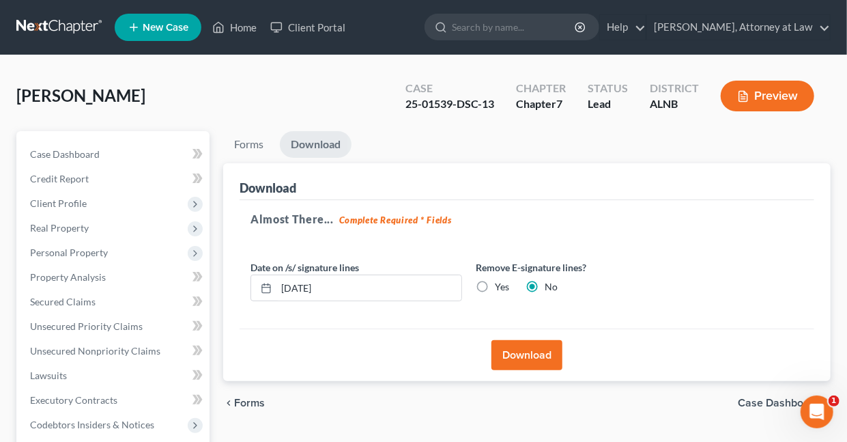
click at [515, 354] on button "Download" at bounding box center [526, 355] width 71 height 30
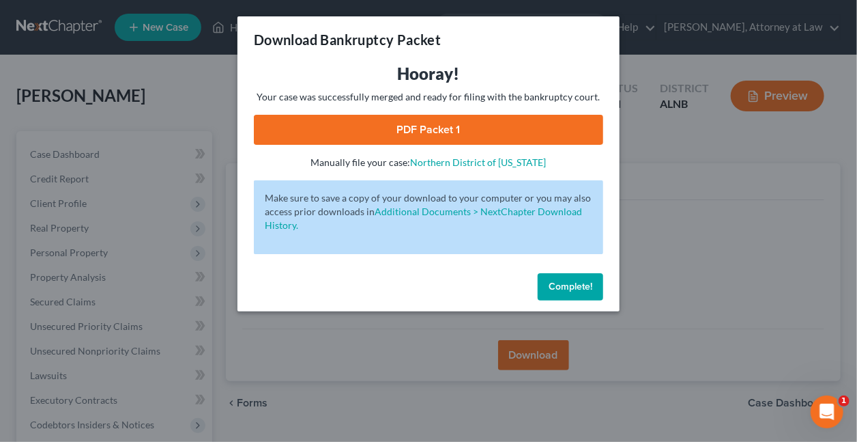
click at [454, 130] on link "PDF Packet 1" at bounding box center [428, 130] width 349 height 30
click at [589, 283] on span "Complete!" at bounding box center [571, 287] width 44 height 12
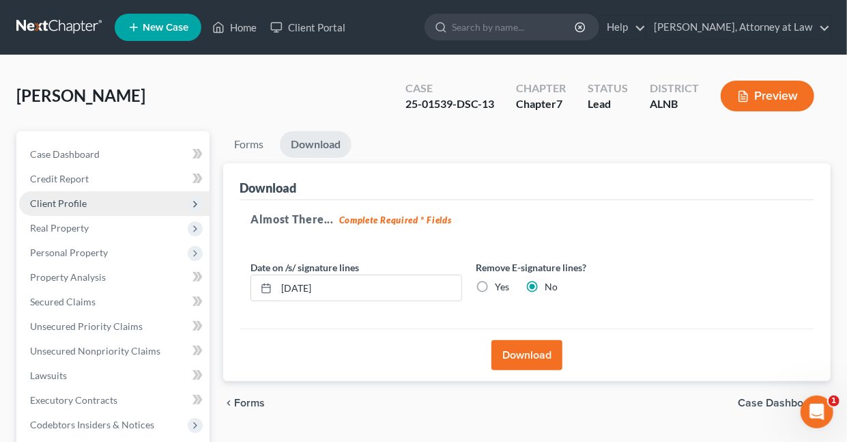
click at [78, 200] on span "Client Profile" at bounding box center [58, 203] width 57 height 12
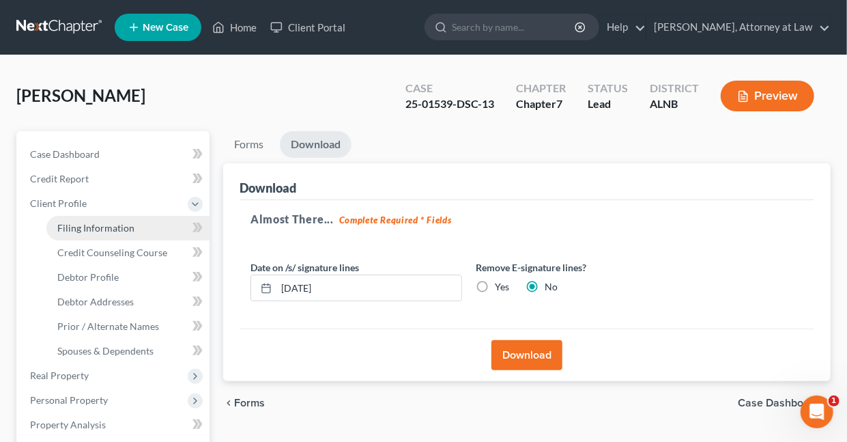
click at [100, 226] on span "Filing Information" at bounding box center [95, 228] width 77 height 12
select select "1"
select select "0"
select select "1"
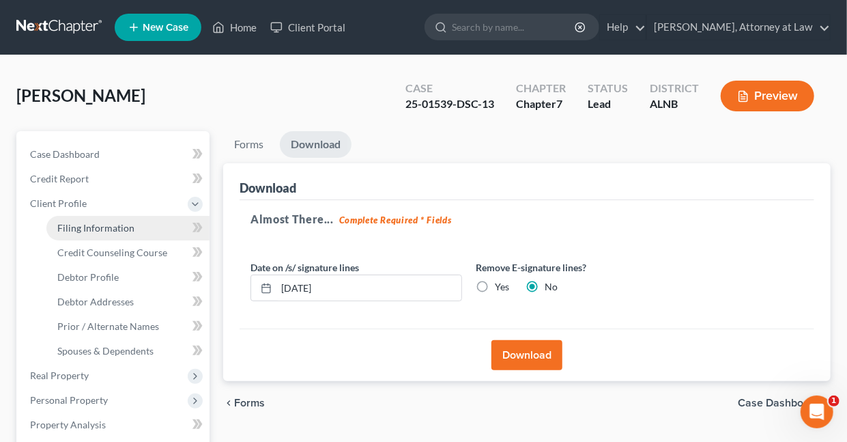
select select "1"
select select "0"
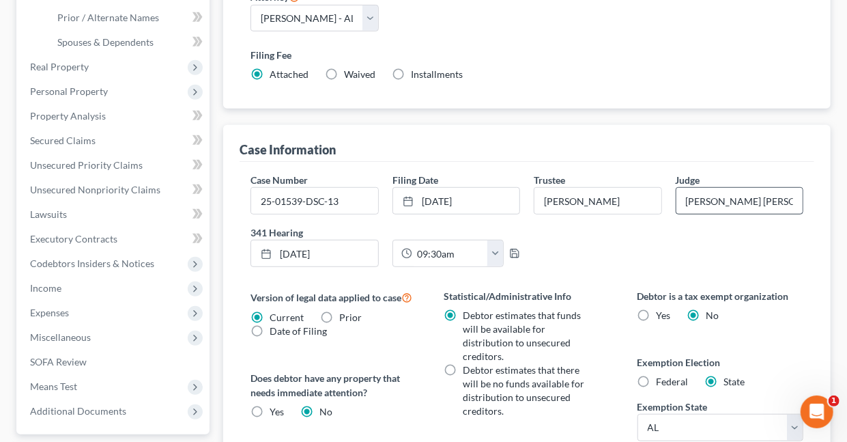
scroll to position [312, 0]
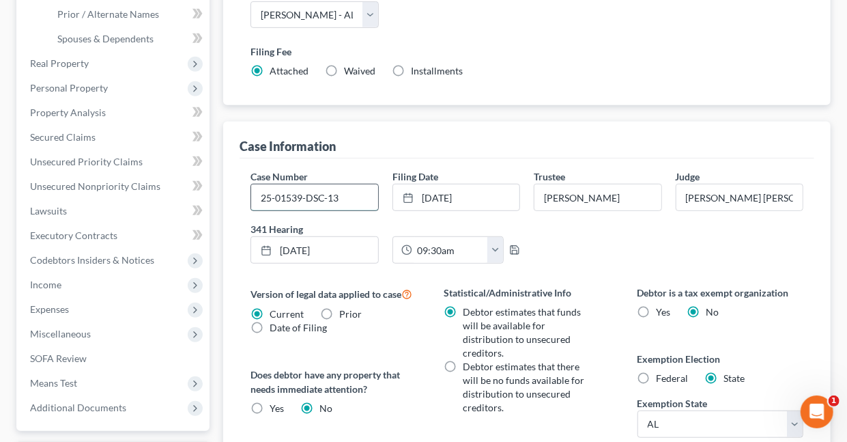
click at [356, 192] on input "25-01539-DSC-13" at bounding box center [314, 197] width 126 height 26
type input "25-01539-DSC-7"
click at [410, 193] on line at bounding box center [410, 194] width 0 height 2
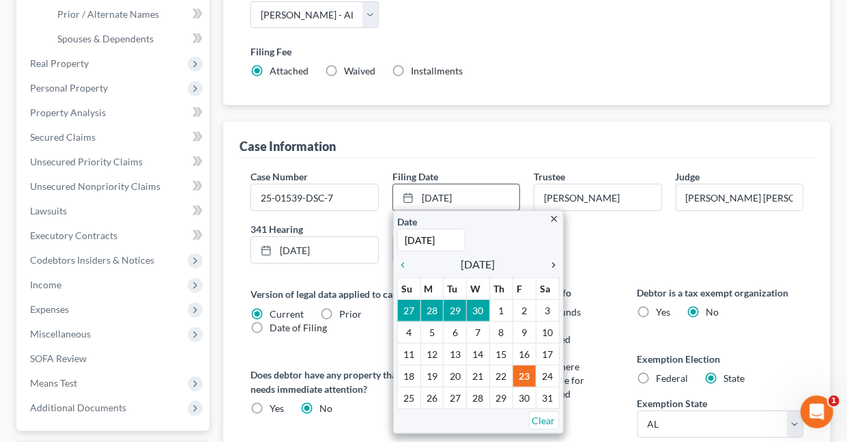
click at [553, 263] on icon "chevron_right" at bounding box center [551, 264] width 18 height 11
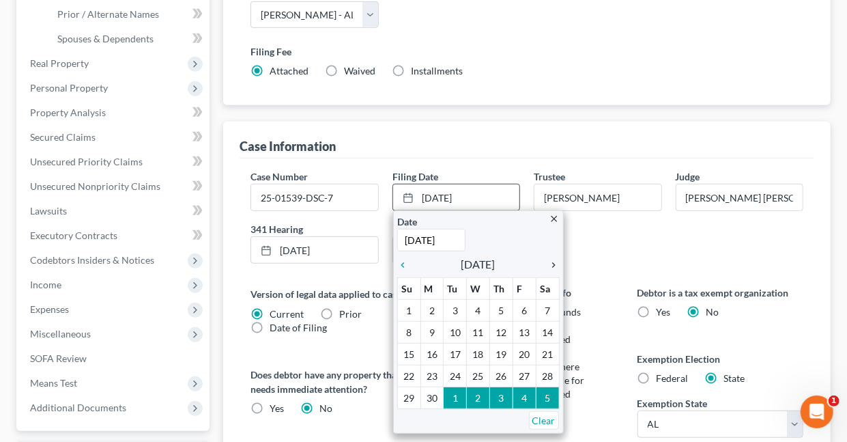
click at [553, 263] on icon "chevron_right" at bounding box center [551, 264] width 18 height 11
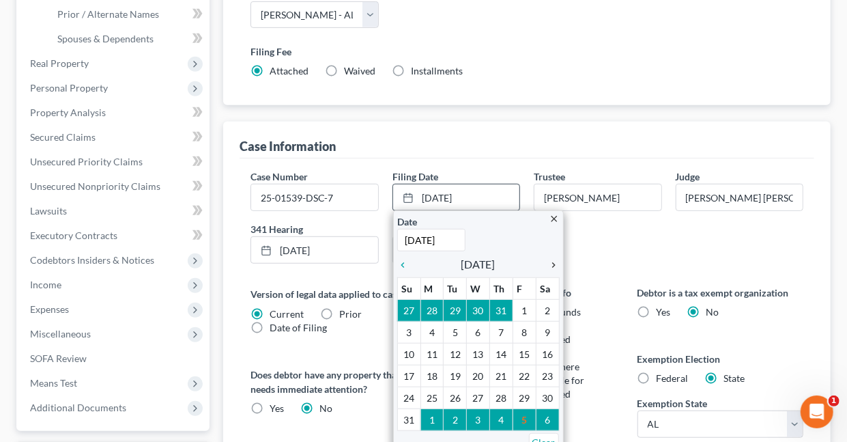
click at [553, 263] on icon "chevron_right" at bounding box center [551, 264] width 18 height 11
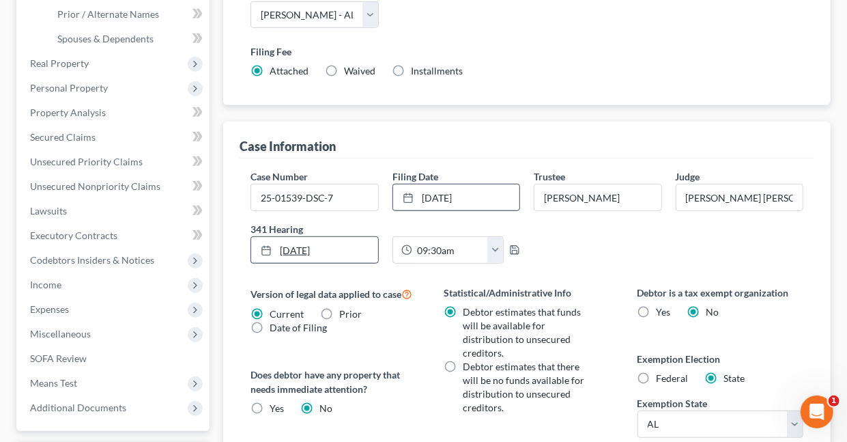
click at [269, 246] on icon at bounding box center [266, 250] width 11 height 11
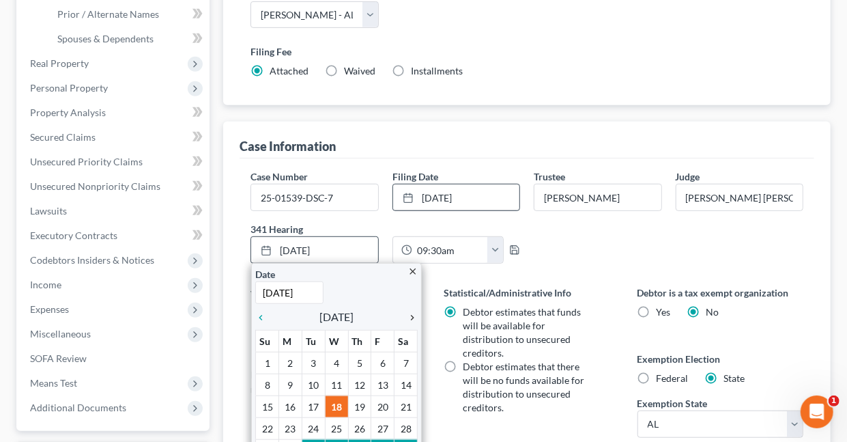
click at [411, 313] on icon "chevron_right" at bounding box center [409, 317] width 18 height 11
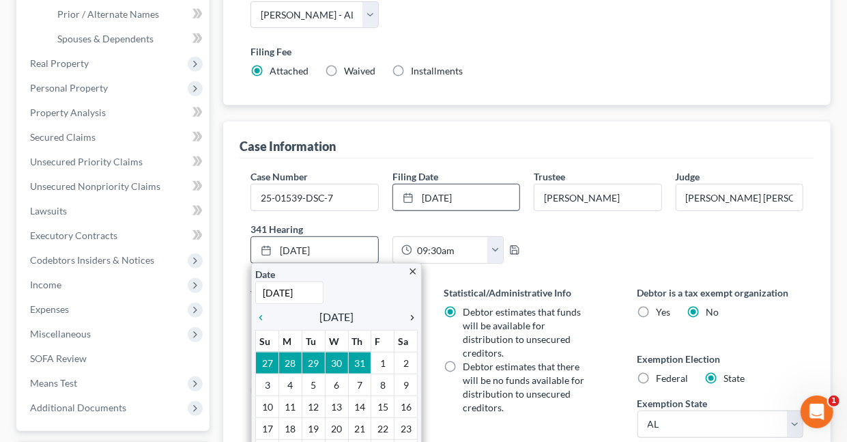
click at [411, 313] on icon "chevron_right" at bounding box center [409, 317] width 18 height 11
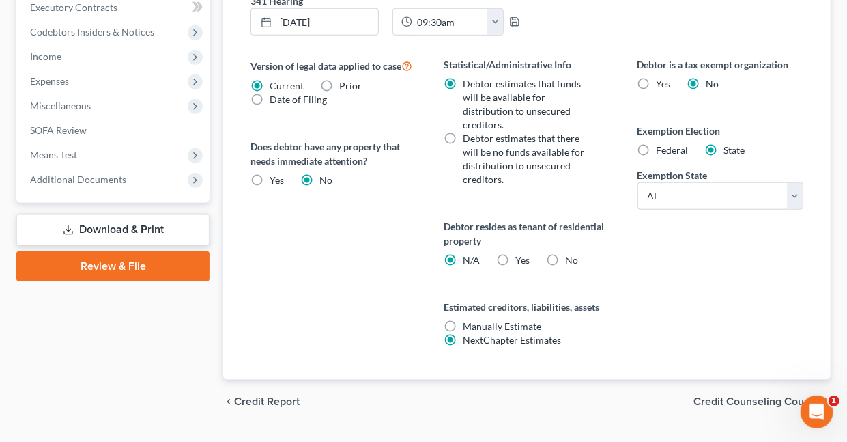
scroll to position [543, 0]
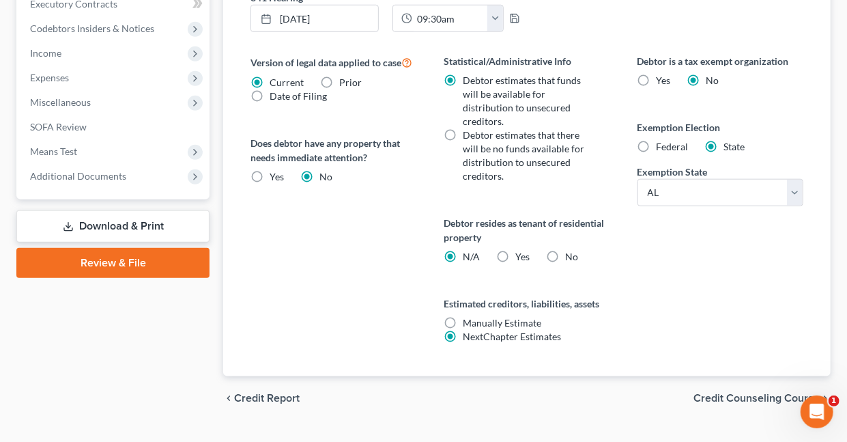
click at [108, 223] on link "Download & Print" at bounding box center [112, 226] width 193 height 32
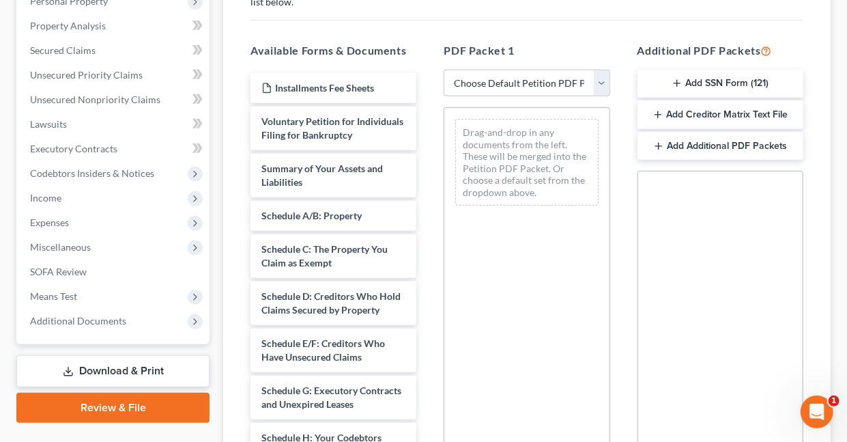
scroll to position [264, 0]
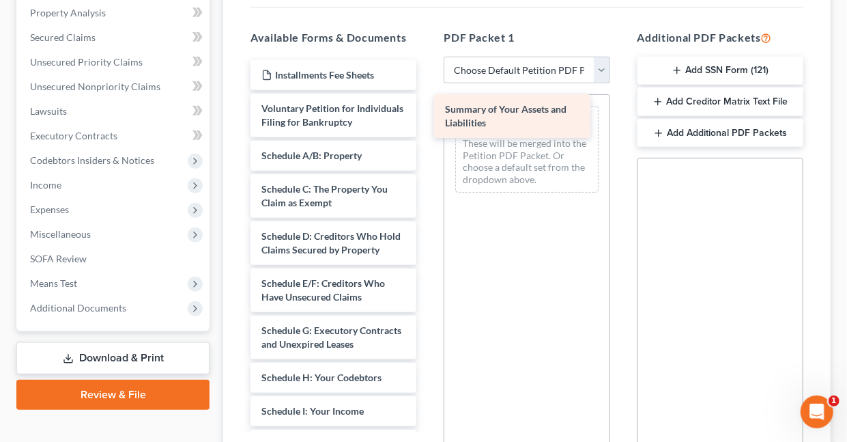
drag, startPoint x: 339, startPoint y: 171, endPoint x: 524, endPoint y: 113, distance: 194.1
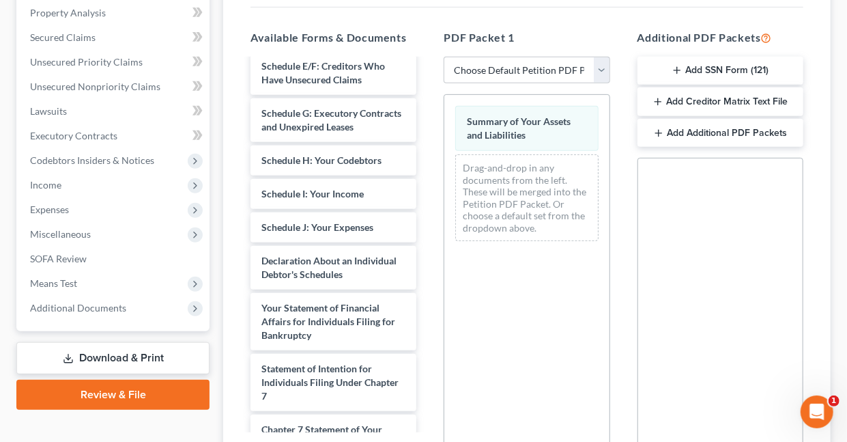
scroll to position [227, 0]
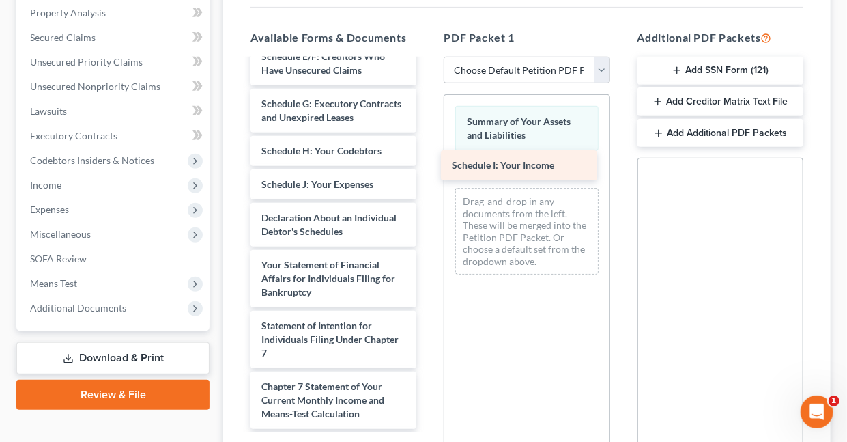
drag, startPoint x: 347, startPoint y: 225, endPoint x: 537, endPoint y: 167, distance: 198.4
click at [427, 167] on div "Schedule I: Your Income Installments Fee Sheets Voluntary Petition for Individu…" at bounding box center [334, 218] width 188 height 770
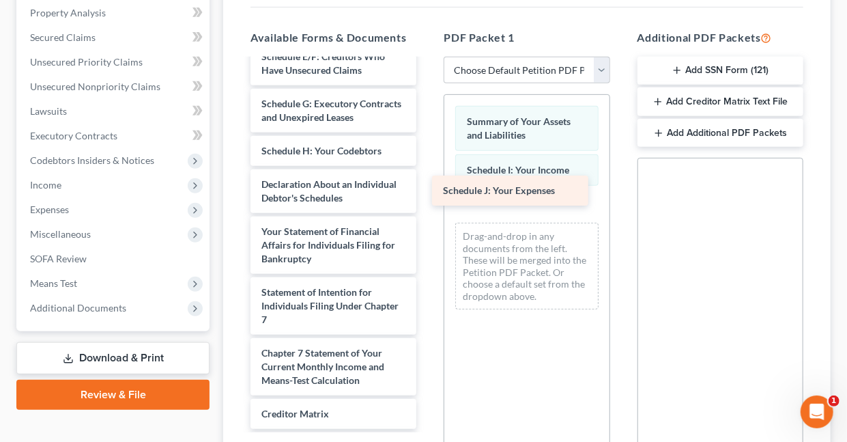
drag, startPoint x: 351, startPoint y: 220, endPoint x: 532, endPoint y: 188, distance: 184.5
click at [427, 188] on div "Schedule J: Your Expenses Installments Fee Sheets Voluntary Petition for Indivi…" at bounding box center [334, 201] width 188 height 736
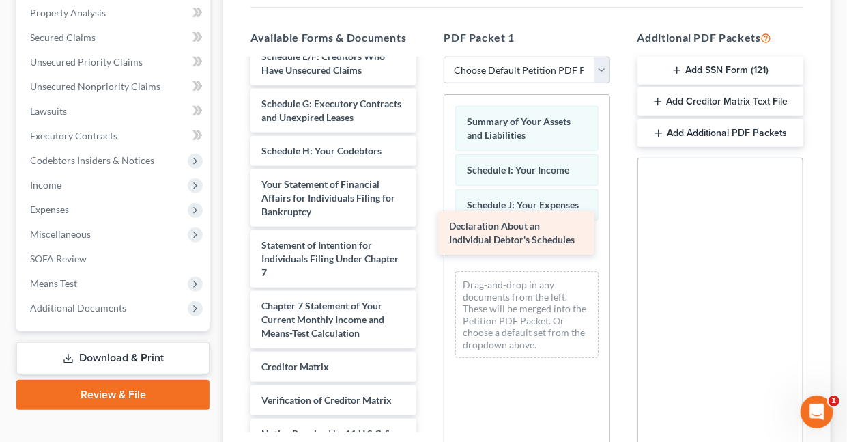
drag, startPoint x: 324, startPoint y: 233, endPoint x: 515, endPoint y: 234, distance: 191.1
click at [427, 234] on div "Declaration About an Individual Debtor's Schedules Installments Fee Sheets Volu…" at bounding box center [334, 177] width 188 height 689
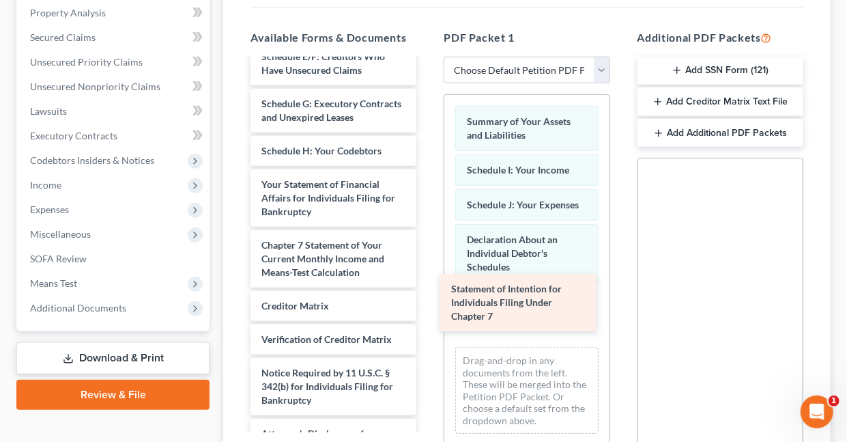
drag, startPoint x: 309, startPoint y: 294, endPoint x: 499, endPoint y: 299, distance: 189.8
click at [427, 299] on div "Statement of Intention for Individuals Filing Under Chapter 7 Installments Fee …" at bounding box center [334, 147] width 188 height 629
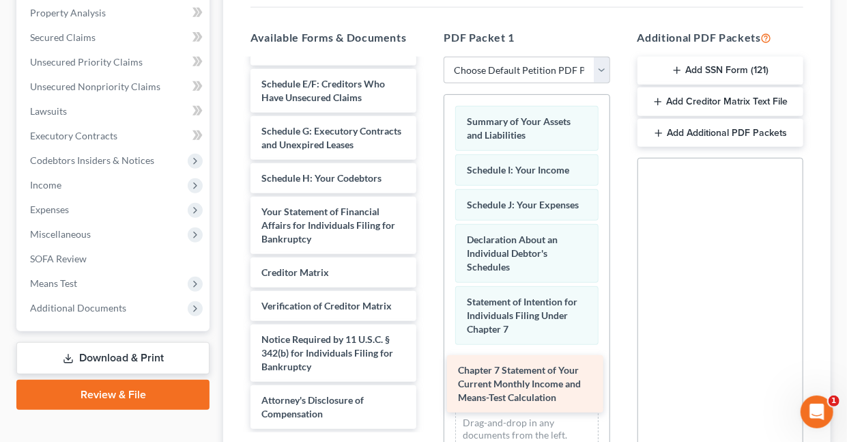
drag, startPoint x: 306, startPoint y: 299, endPoint x: 503, endPoint y: 385, distance: 214.6
click at [427, 385] on div "Chapter 7 Statement of Your Current Monthly Income and Means-Test Calculation I…" at bounding box center [334, 145] width 188 height 568
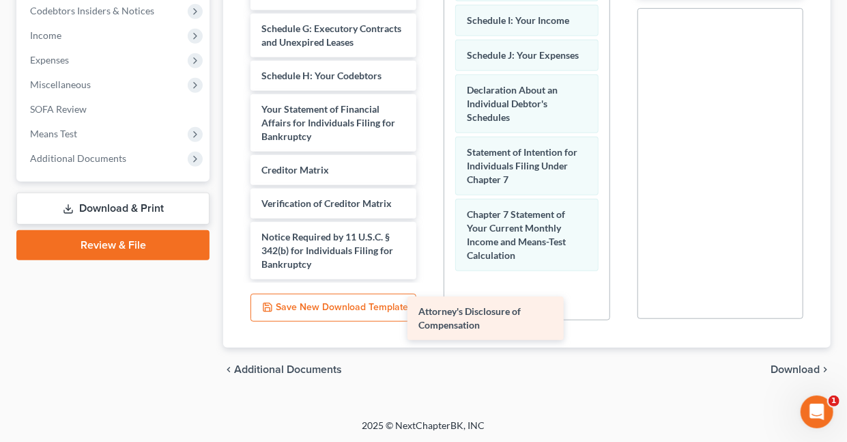
scroll to position [192, 0]
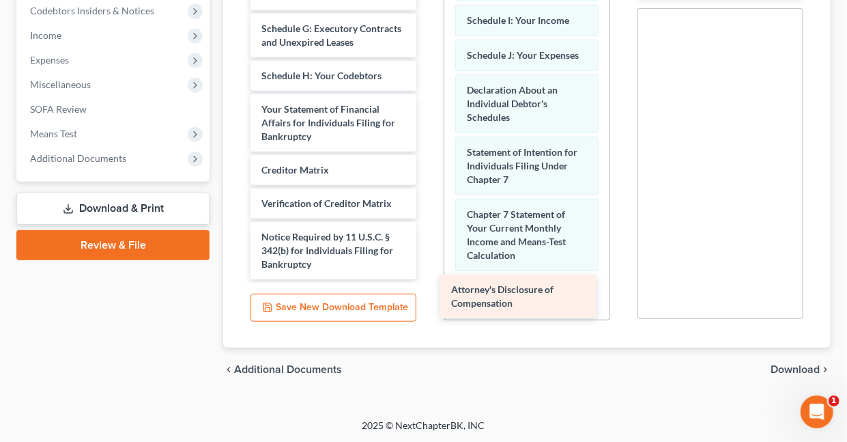
drag, startPoint x: 288, startPoint y: 265, endPoint x: 479, endPoint y: 291, distance: 192.8
click at [427, 279] on div "Attorney's Disclosure of Compensation Installments Fee Sheets Voluntary Petitio…" at bounding box center [334, 18] width 188 height 521
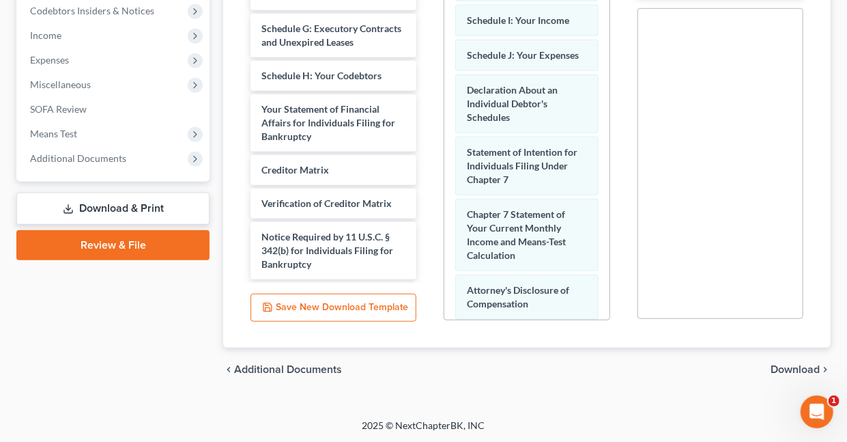
drag, startPoint x: 844, startPoint y: 306, endPoint x: 843, endPoint y: 274, distance: 32.8
click at [843, 274] on div "Lee, Tona Upgraded Case 25-01539-DSC-7 Chapter Chapter 7 Status Lead District A…" at bounding box center [423, 30] width 847 height 777
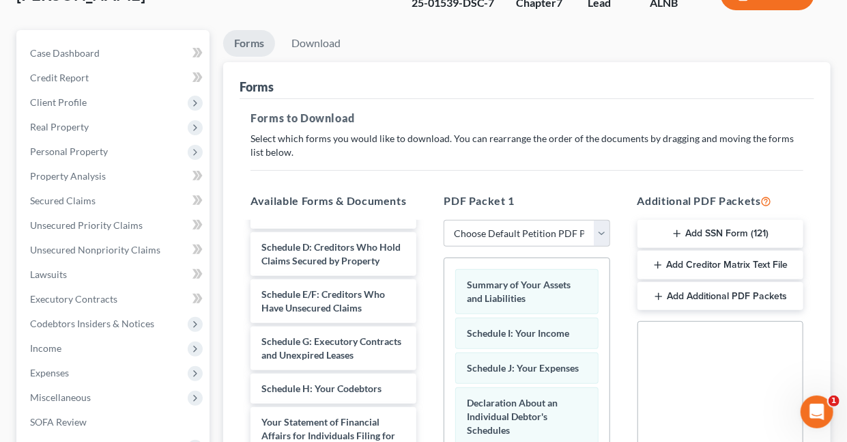
scroll to position [86, 0]
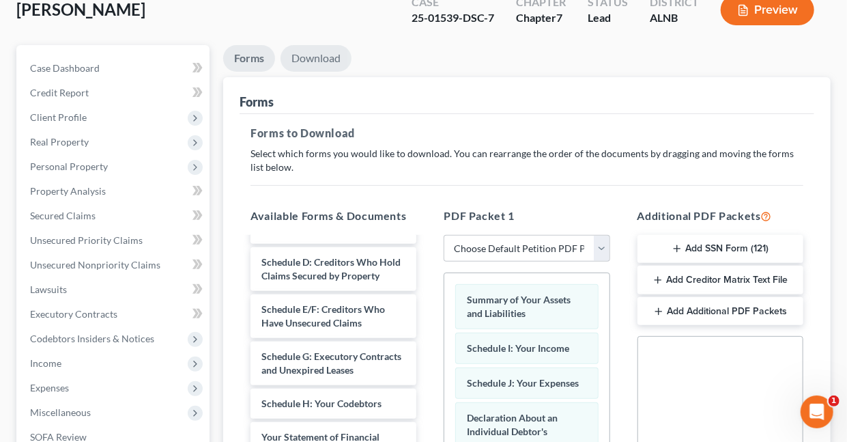
click at [308, 58] on link "Download" at bounding box center [316, 58] width 71 height 27
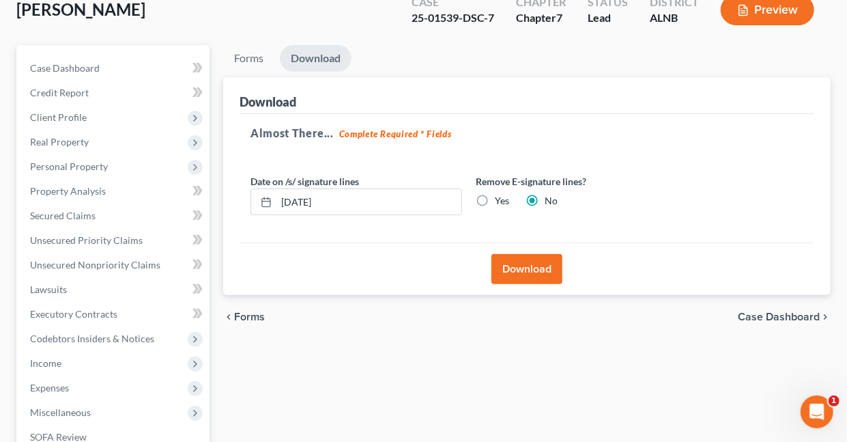
click at [527, 270] on button "Download" at bounding box center [526, 269] width 71 height 30
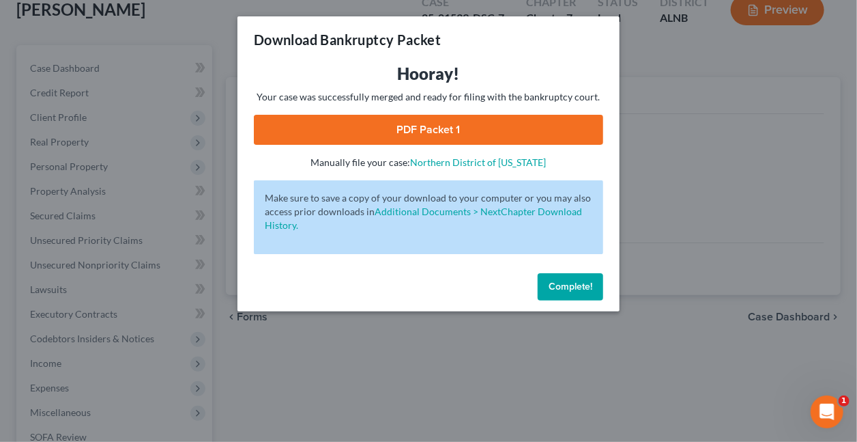
click at [452, 123] on link "PDF Packet 1" at bounding box center [428, 130] width 349 height 30
click at [554, 285] on span "Complete!" at bounding box center [571, 287] width 44 height 12
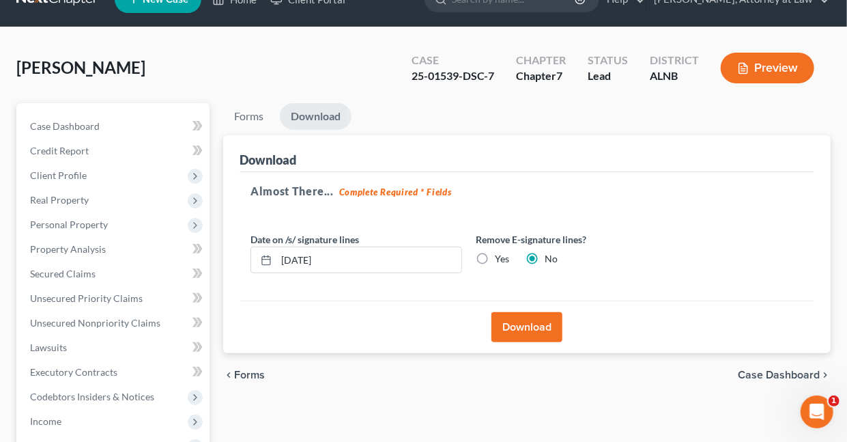
scroll to position [0, 0]
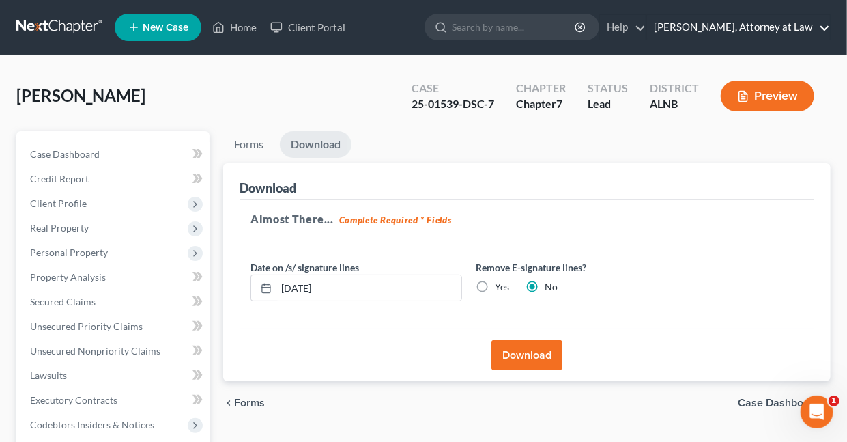
click at [826, 24] on link "Daisy M. Holder, Attorney at Law" at bounding box center [738, 27] width 183 height 25
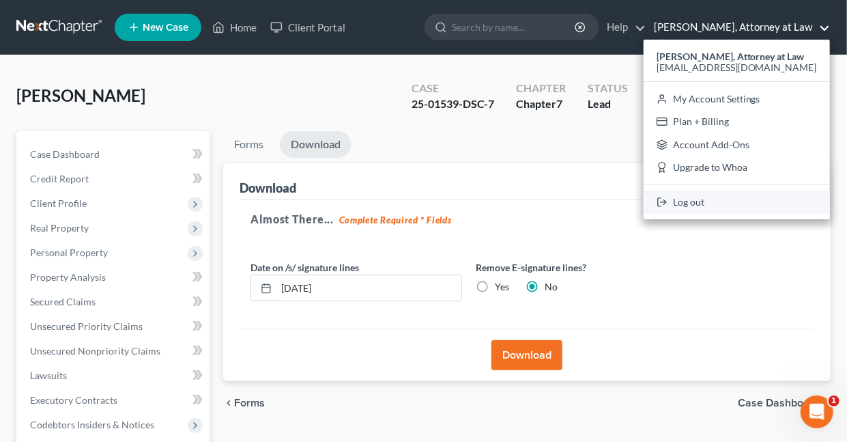
click at [715, 202] on link "Log out" at bounding box center [737, 201] width 186 height 23
